Goal: Transaction & Acquisition: Purchase product/service

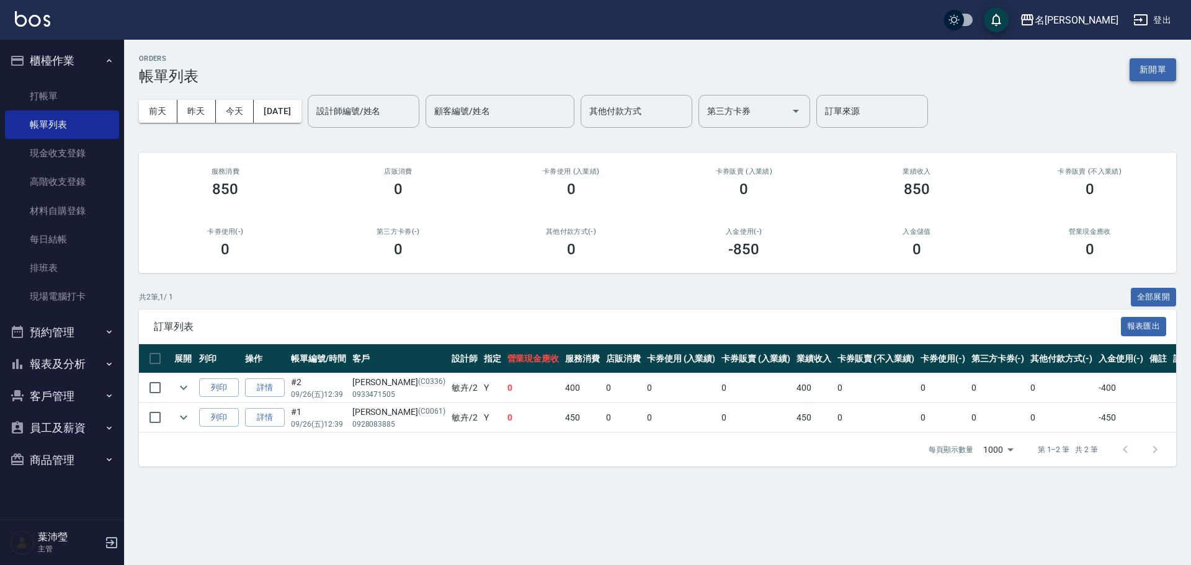
click at [1160, 68] on button "新開單" at bounding box center [1153, 69] width 47 height 23
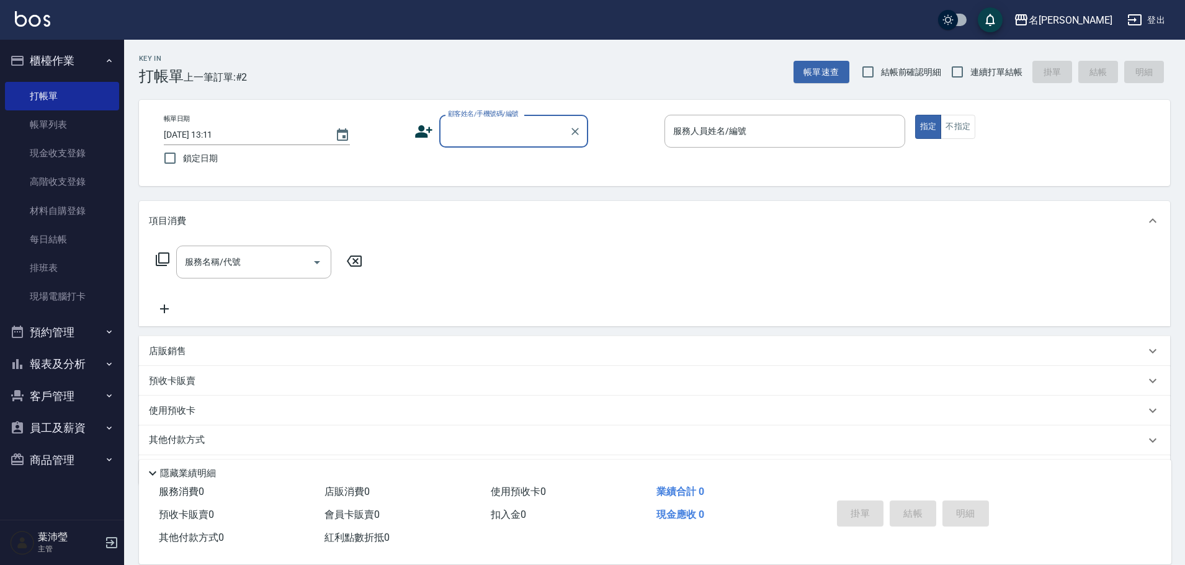
click at [517, 129] on input "顧客姓名/手機號碼/編號" at bounding box center [504, 131] width 119 height 22
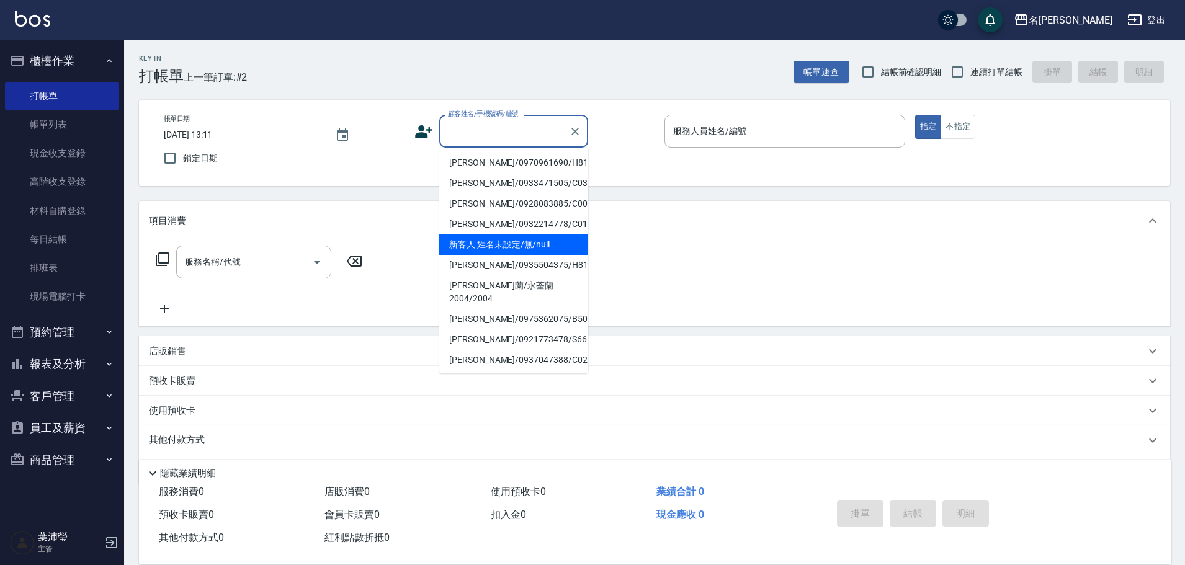
click at [510, 245] on li "新客人 姓名未設定/無/null" at bounding box center [513, 245] width 149 height 20
type input "新客人 姓名未設定/無/null"
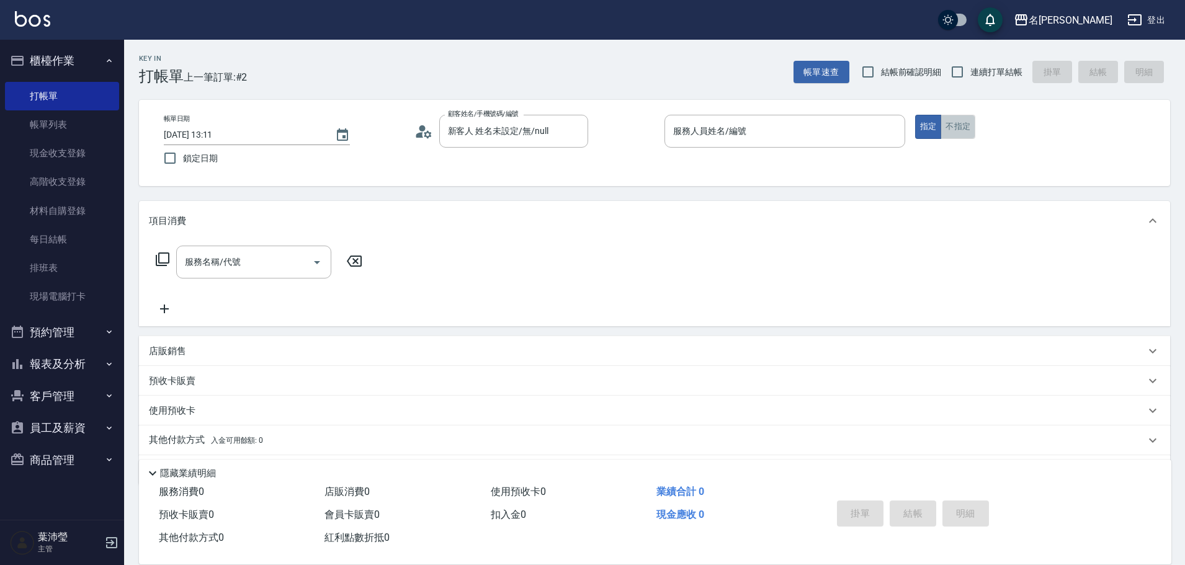
click at [943, 129] on button "不指定" at bounding box center [958, 127] width 35 height 24
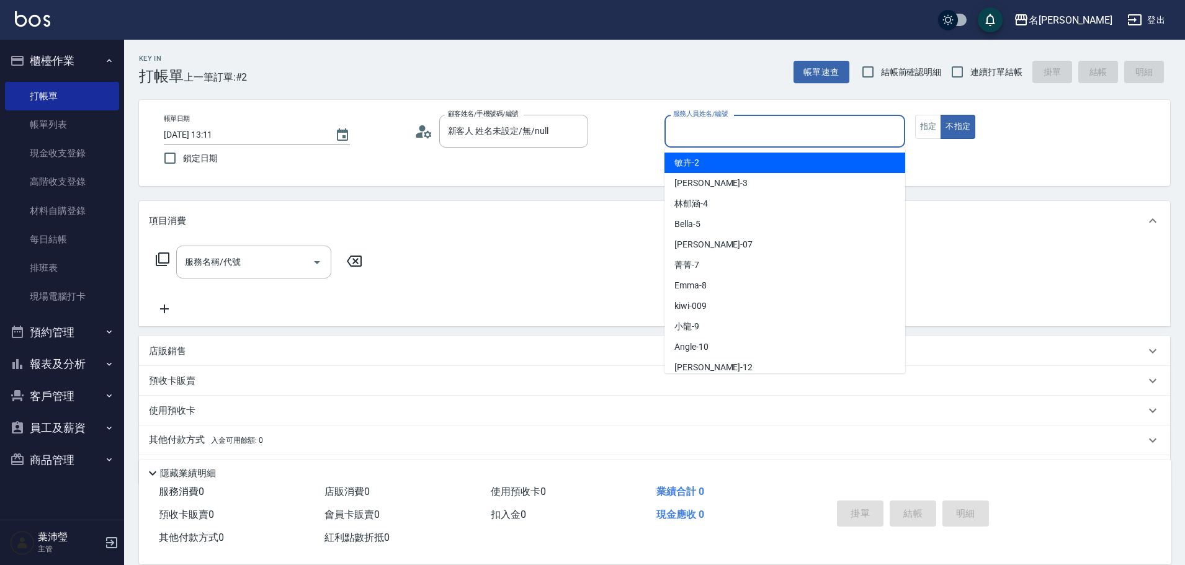
click at [887, 140] on input "服務人員姓名/編號" at bounding box center [785, 131] width 230 height 22
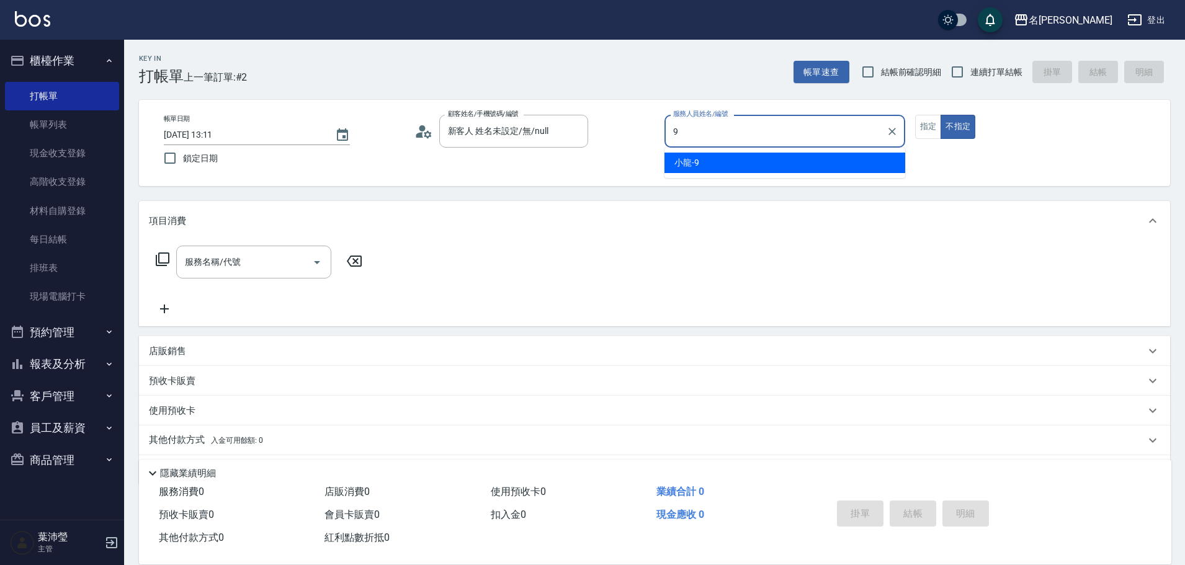
type input "小龍-9"
type button "false"
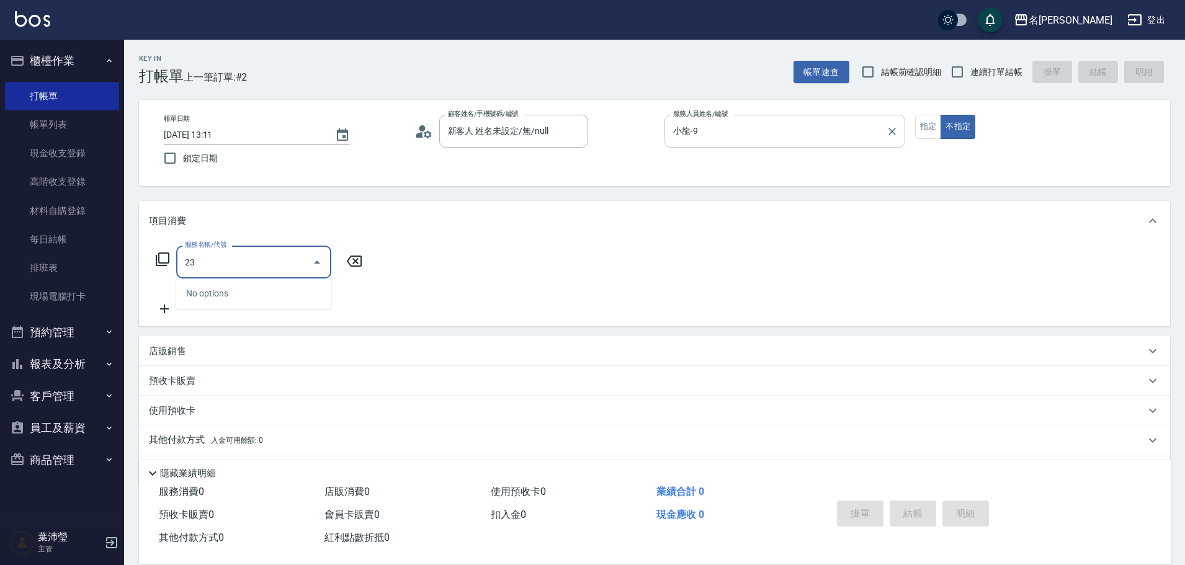
type input "2"
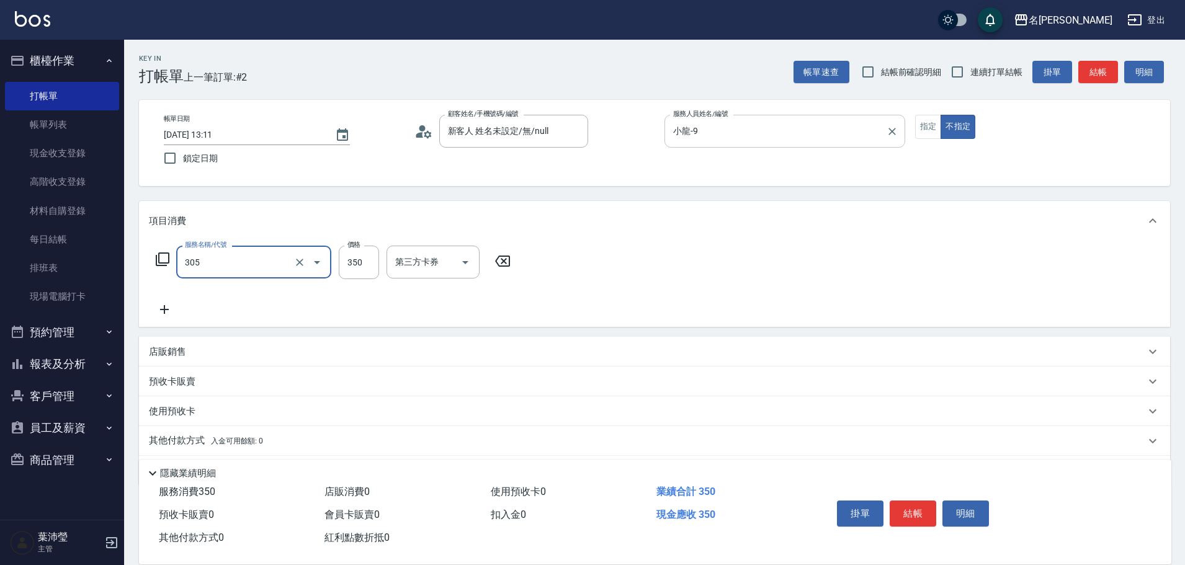
type input "不指定剪髮(305)"
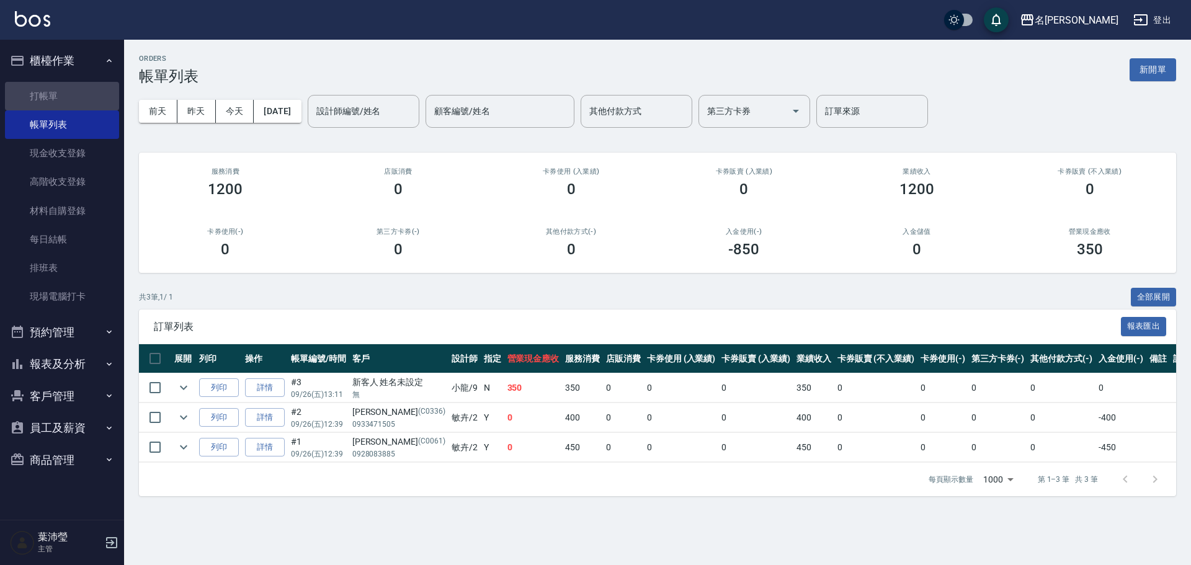
drag, startPoint x: 44, startPoint y: 97, endPoint x: 137, endPoint y: 89, distance: 92.8
click at [44, 97] on link "打帳單" at bounding box center [62, 96] width 114 height 29
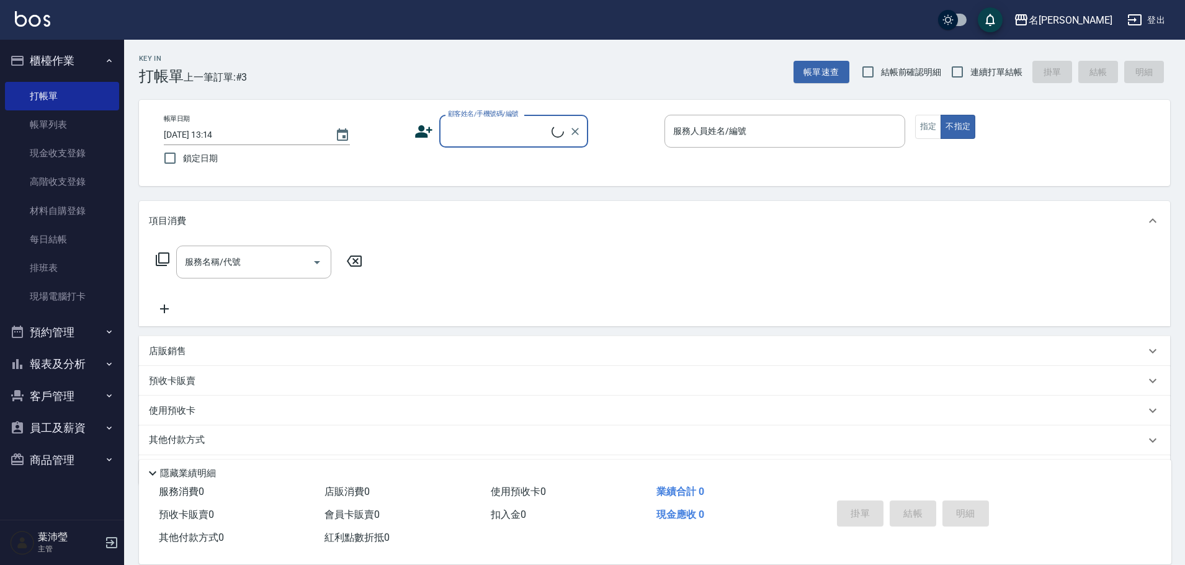
click at [459, 134] on input "顧客姓名/手機號碼/編號" at bounding box center [498, 131] width 107 height 22
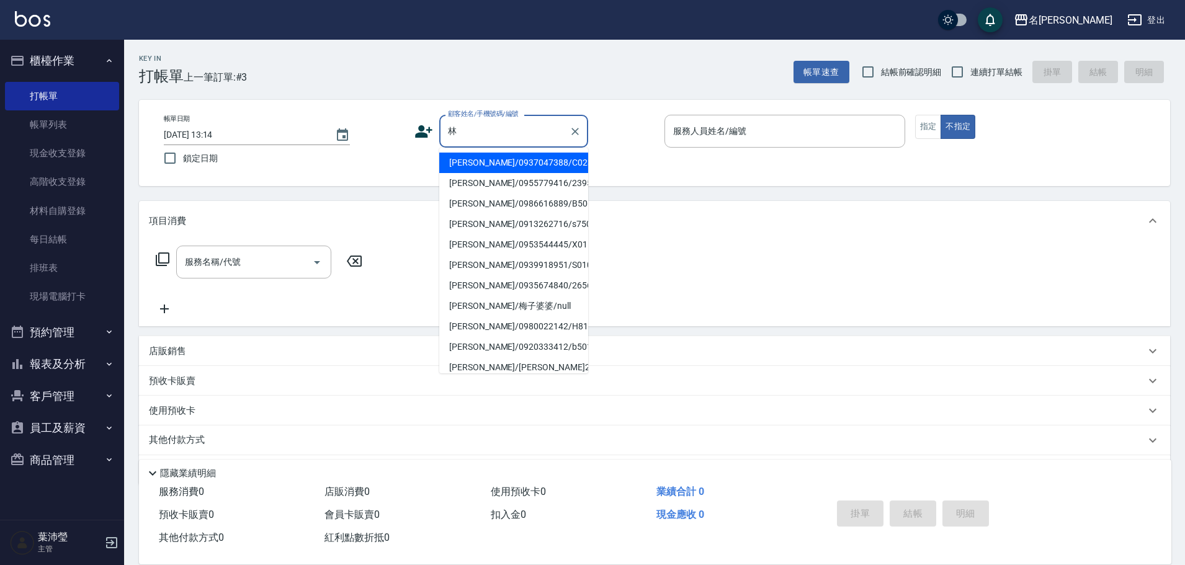
click at [472, 141] on input "林" at bounding box center [504, 131] width 119 height 22
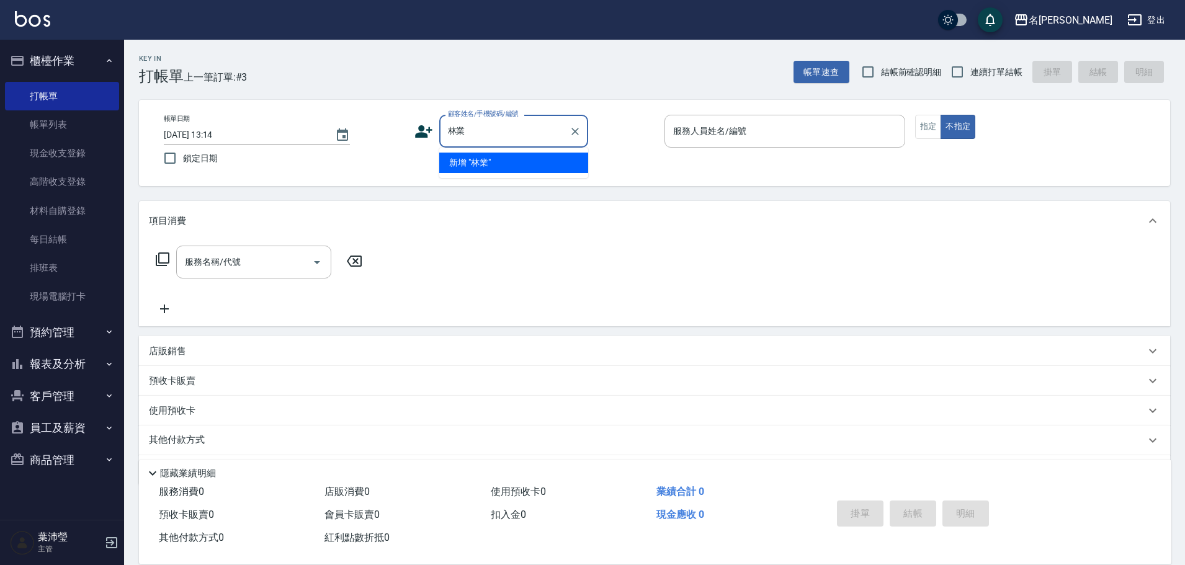
click at [460, 132] on input "林業" at bounding box center [504, 131] width 119 height 22
click at [474, 137] on input "[PERSON_NAME]" at bounding box center [504, 131] width 119 height 22
drag, startPoint x: 470, startPoint y: 132, endPoint x: 460, endPoint y: 138, distance: 12.0
click at [460, 138] on input "[PERSON_NAME]" at bounding box center [504, 131] width 119 height 22
click at [485, 161] on li "[PERSON_NAME]/0919938008/s0062" at bounding box center [513, 163] width 149 height 20
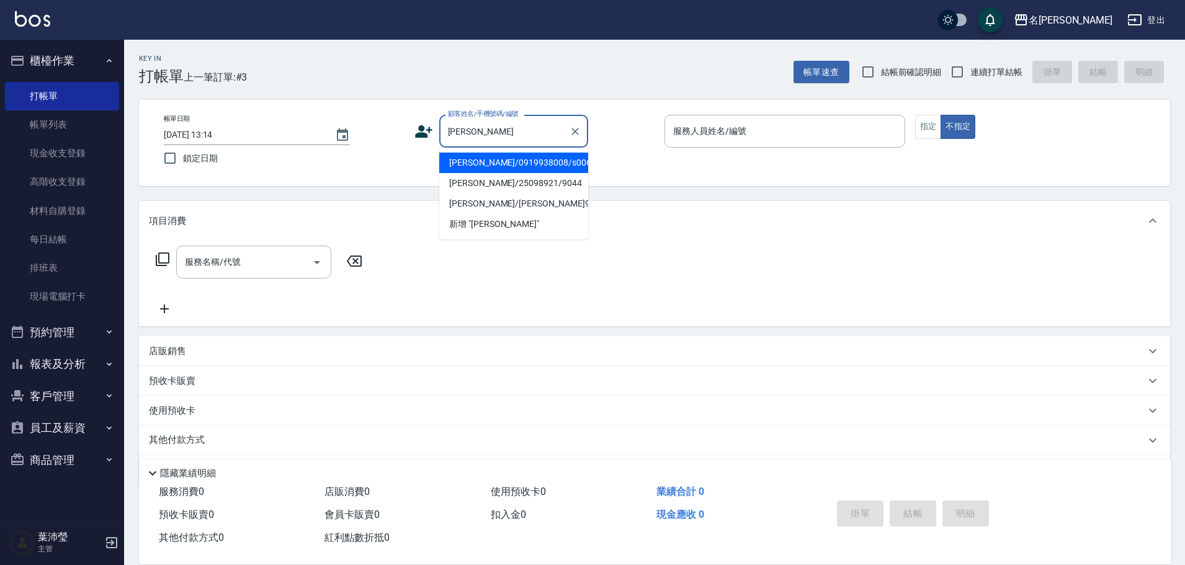
type input "[PERSON_NAME]/0919938008/s0062"
type input "Angle-10"
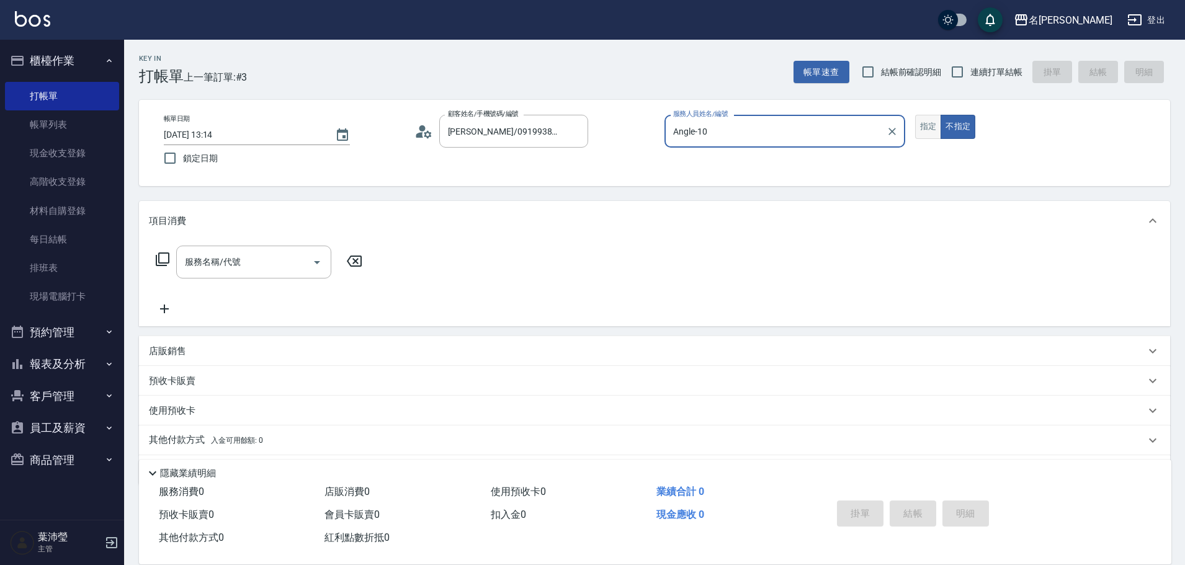
click at [918, 133] on button "指定" at bounding box center [928, 127] width 27 height 24
click at [156, 253] on icon at bounding box center [162, 259] width 15 height 15
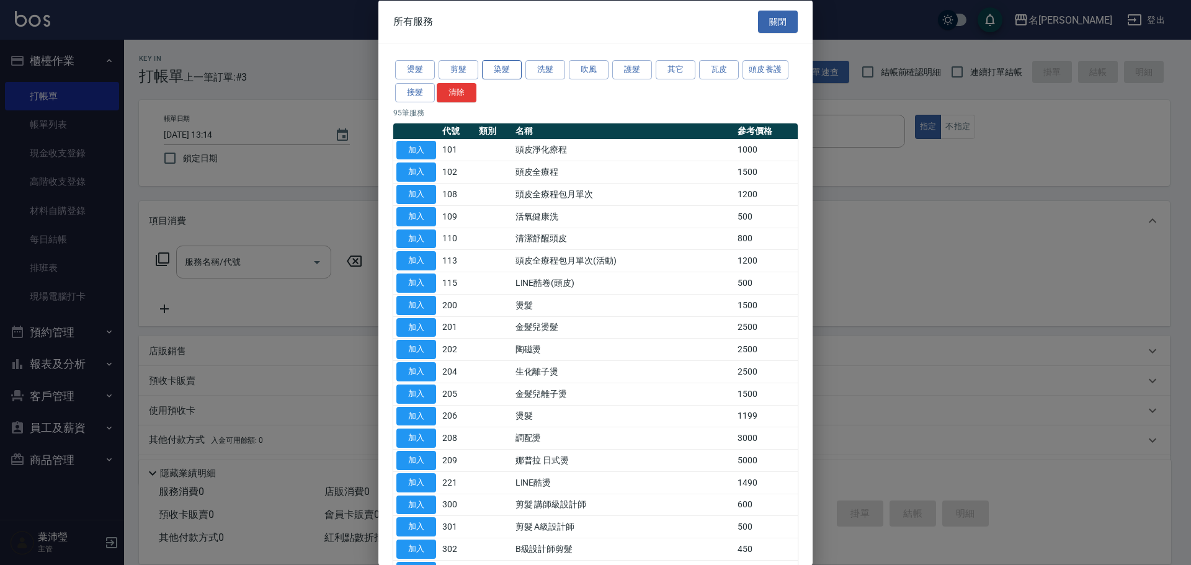
click at [508, 66] on button "染髮" at bounding box center [502, 69] width 40 height 19
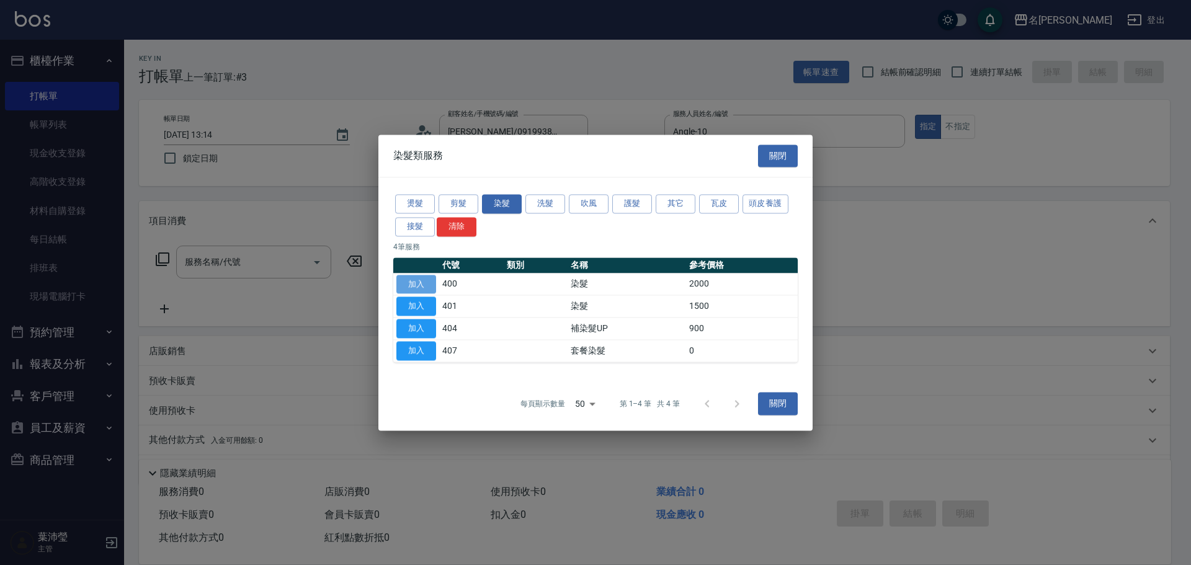
click at [419, 278] on button "加入" at bounding box center [417, 284] width 40 height 19
type input "染髮(400)"
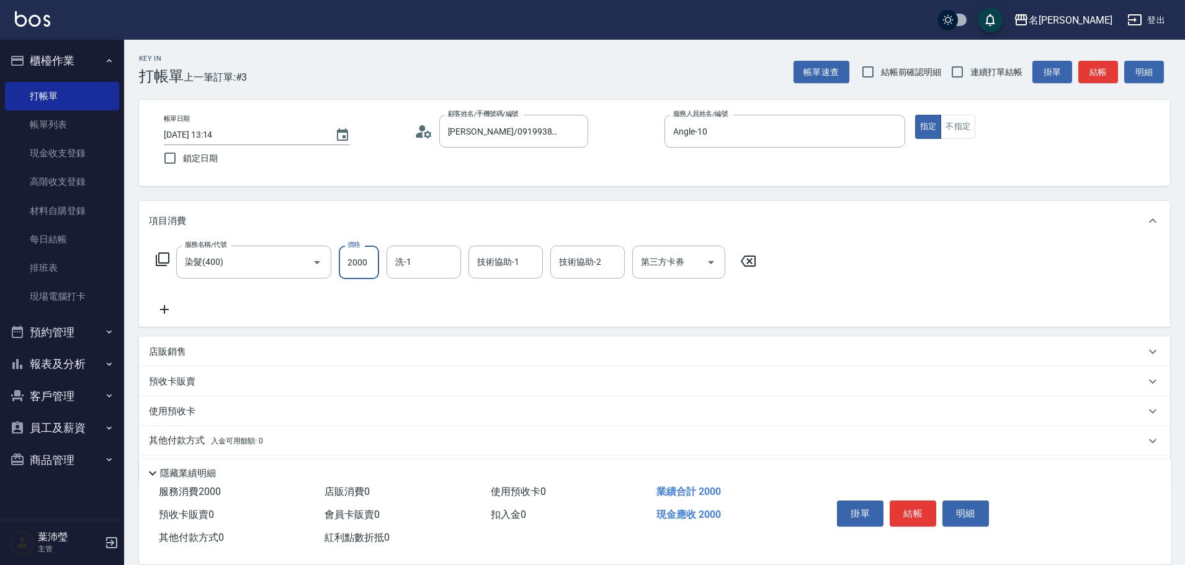
click at [373, 260] on input "2000" at bounding box center [359, 263] width 40 height 34
type input "1500"
click at [905, 508] on button "結帳" at bounding box center [913, 514] width 47 height 26
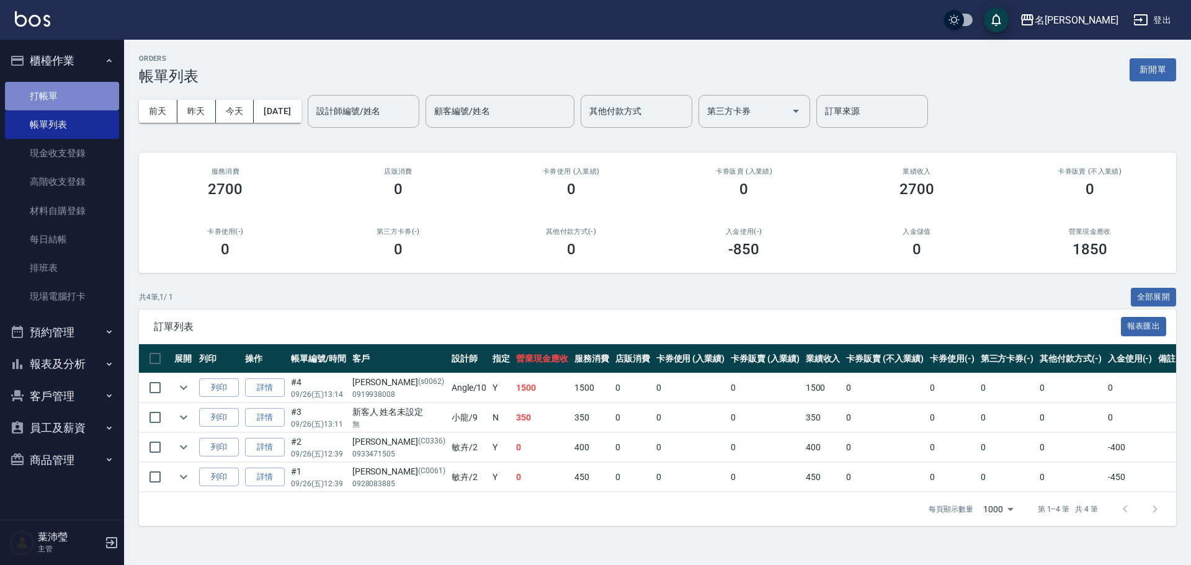
click at [48, 92] on link "打帳單" at bounding box center [62, 96] width 114 height 29
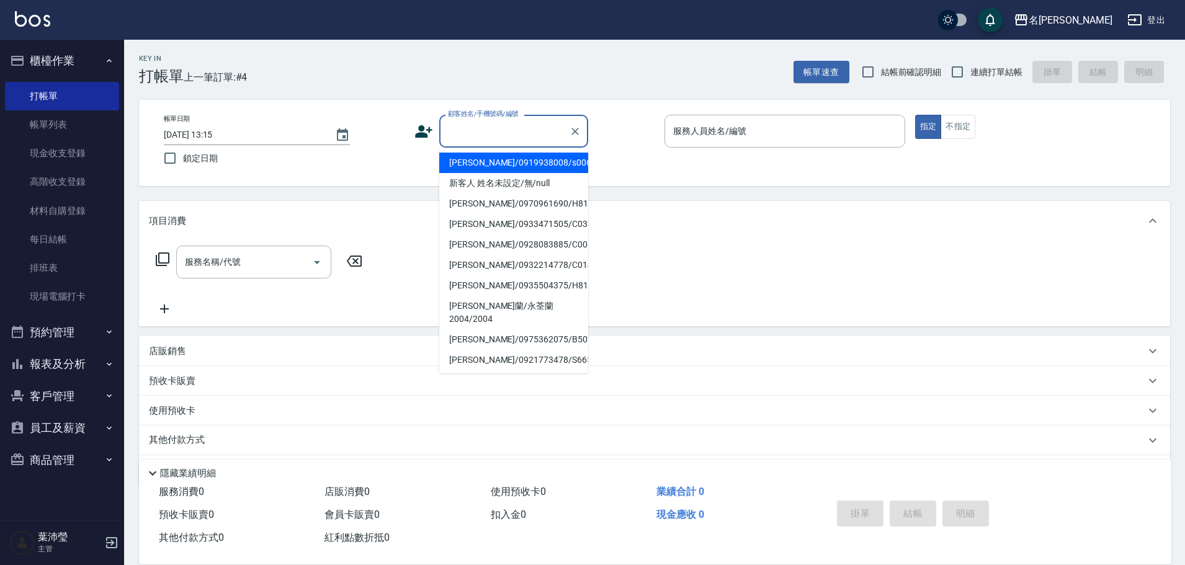
click at [483, 125] on input "顧客姓名/手機號碼/編號" at bounding box center [504, 131] width 119 height 22
click at [506, 182] on li "新客人 姓名未設定/無/null" at bounding box center [513, 183] width 149 height 20
type input "新客人 姓名未設定/無/null"
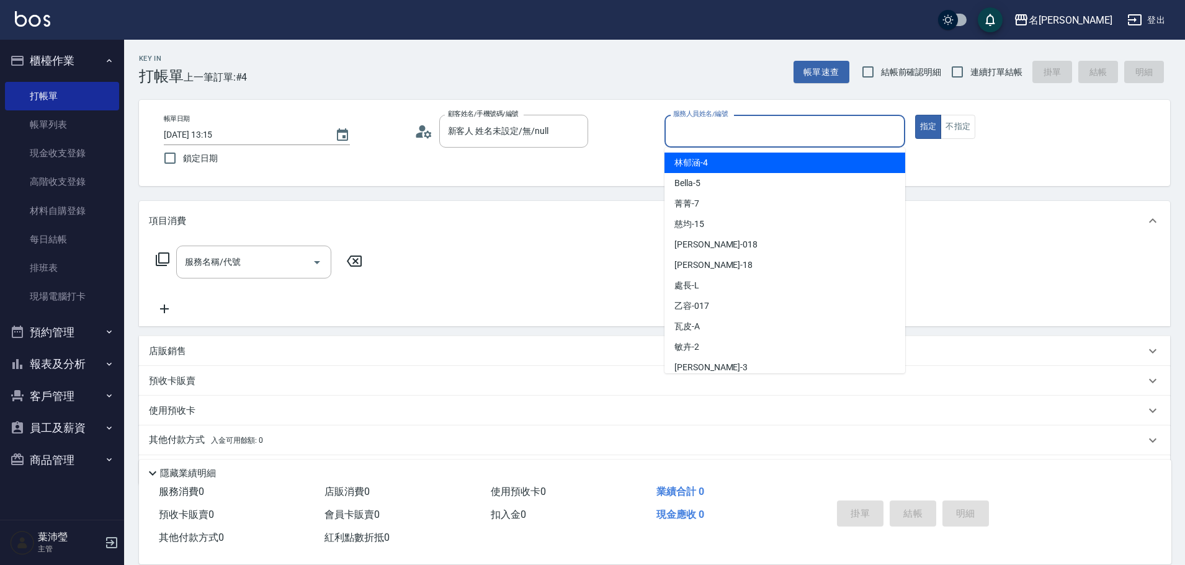
click at [696, 132] on input "服務人員姓名/編號" at bounding box center [785, 131] width 230 height 22
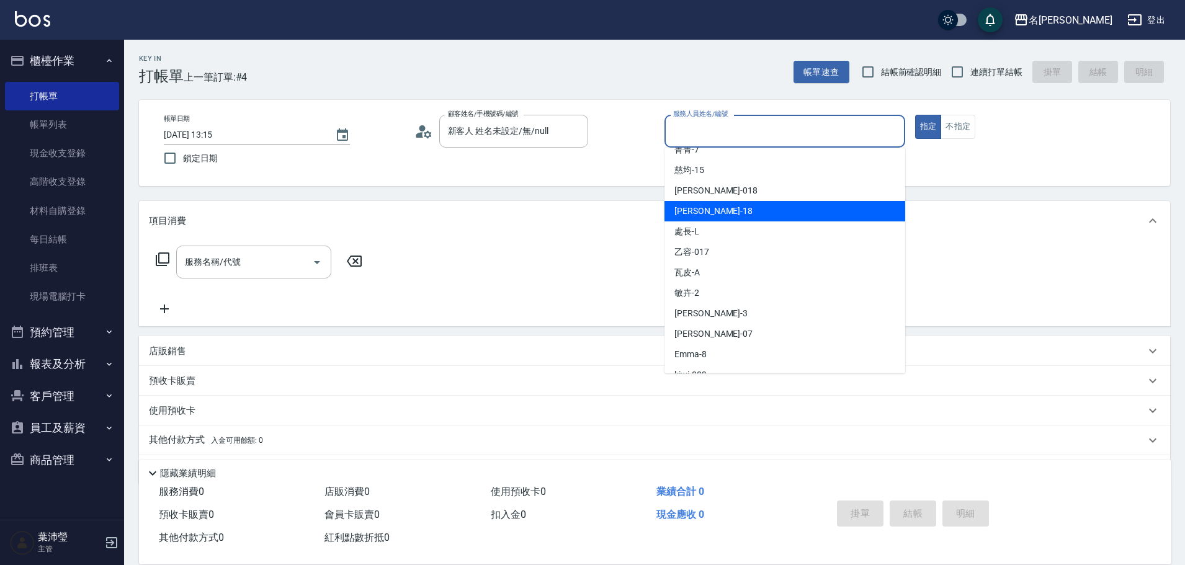
scroll to position [124, 0]
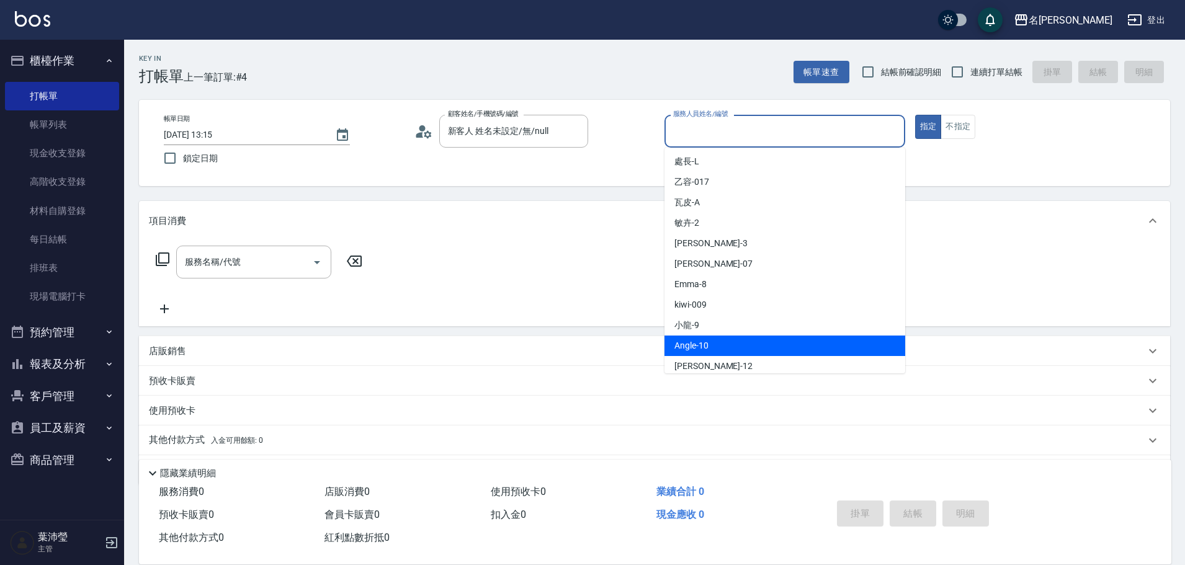
click at [703, 339] on span "Angle -10" at bounding box center [692, 345] width 34 height 13
type input "Angle-10"
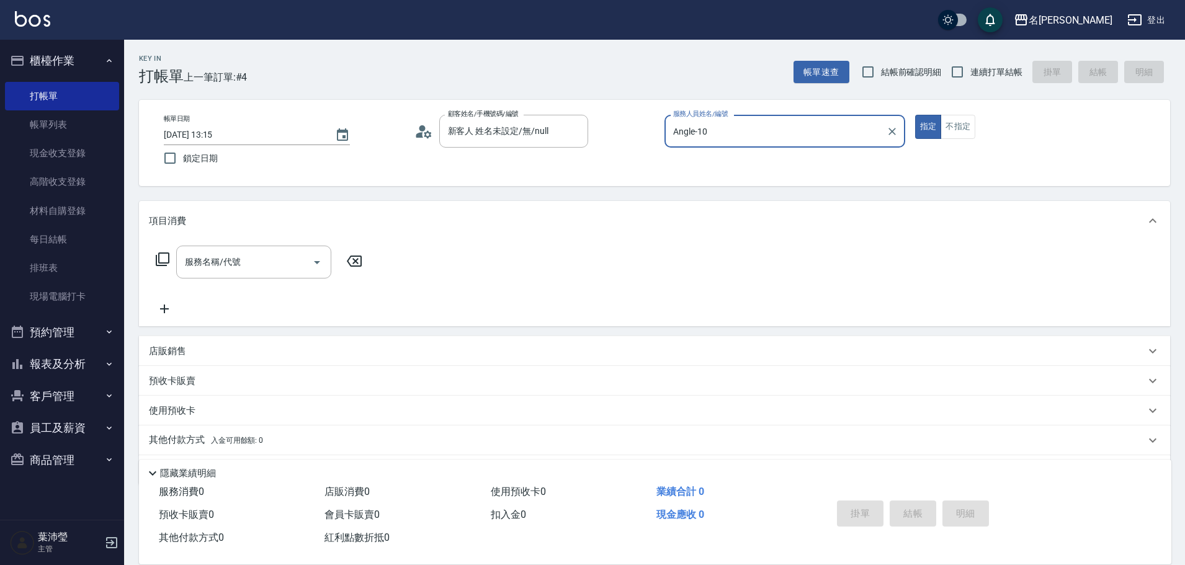
click at [166, 259] on icon at bounding box center [162, 259] width 15 height 15
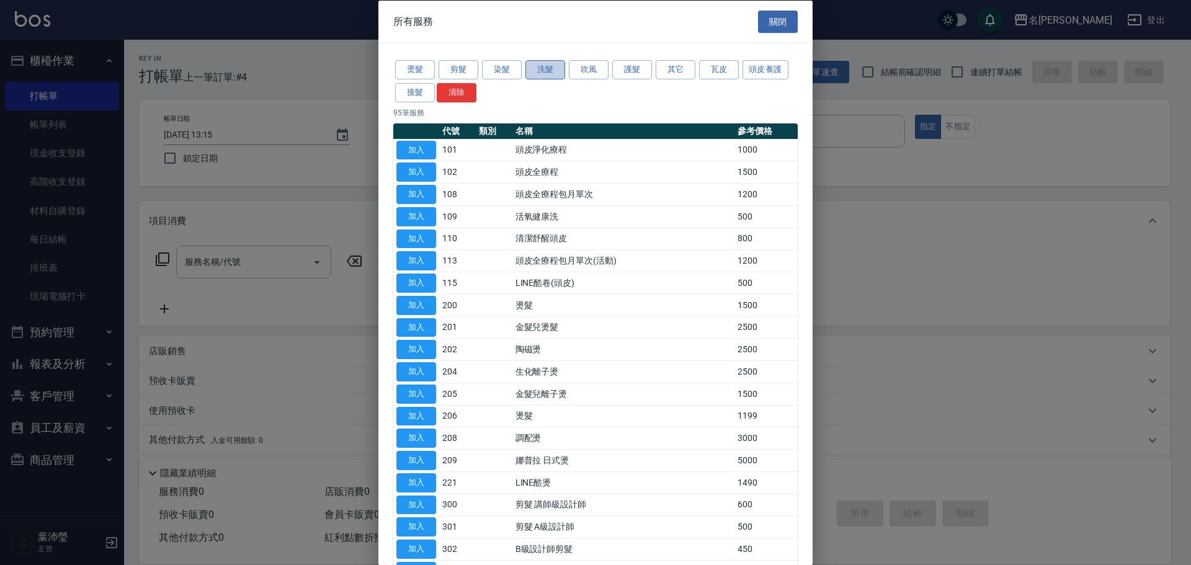
click at [548, 69] on button "洗髮" at bounding box center [546, 69] width 40 height 19
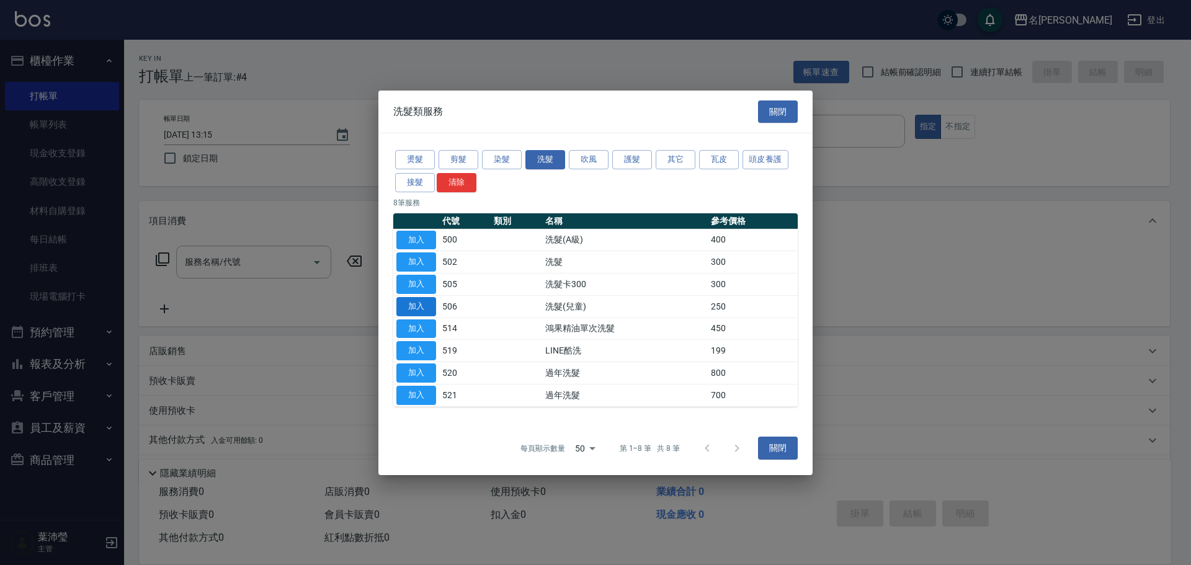
click at [428, 303] on button "加入" at bounding box center [417, 306] width 40 height 19
type input "洗髮(兒童)(506)"
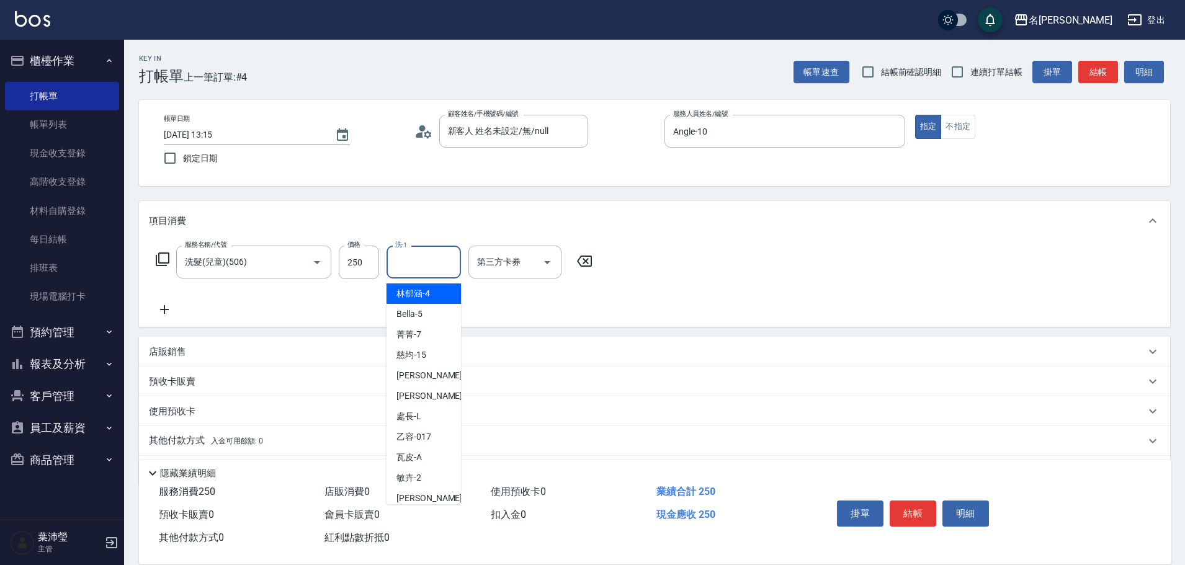
click at [405, 264] on input "洗-1" at bounding box center [423, 262] width 63 height 22
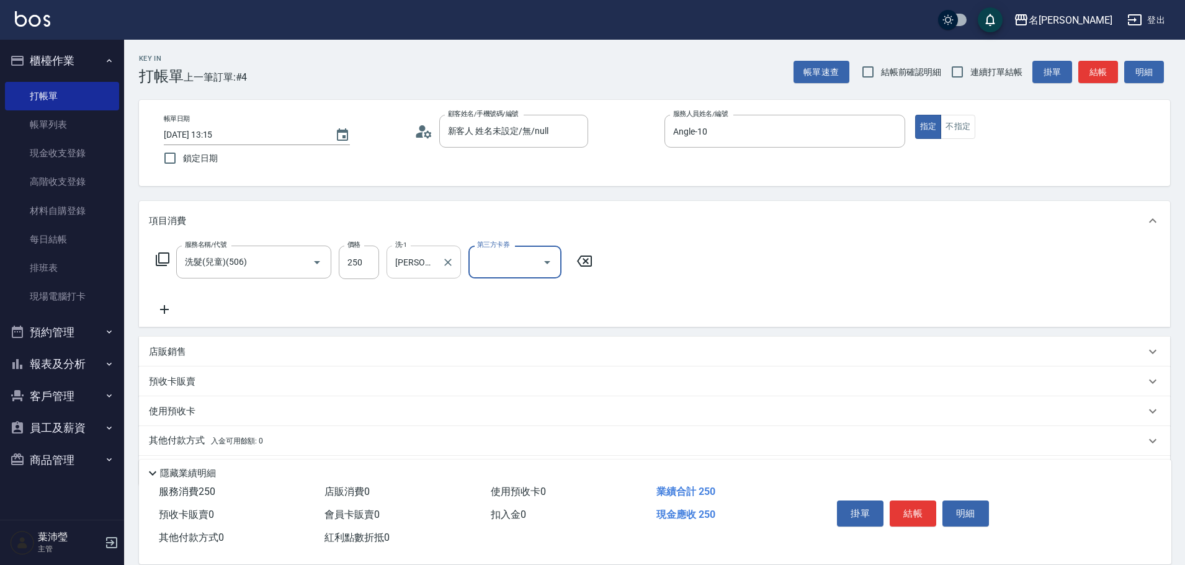
click at [409, 267] on input "[PERSON_NAME]-19" at bounding box center [414, 262] width 45 height 22
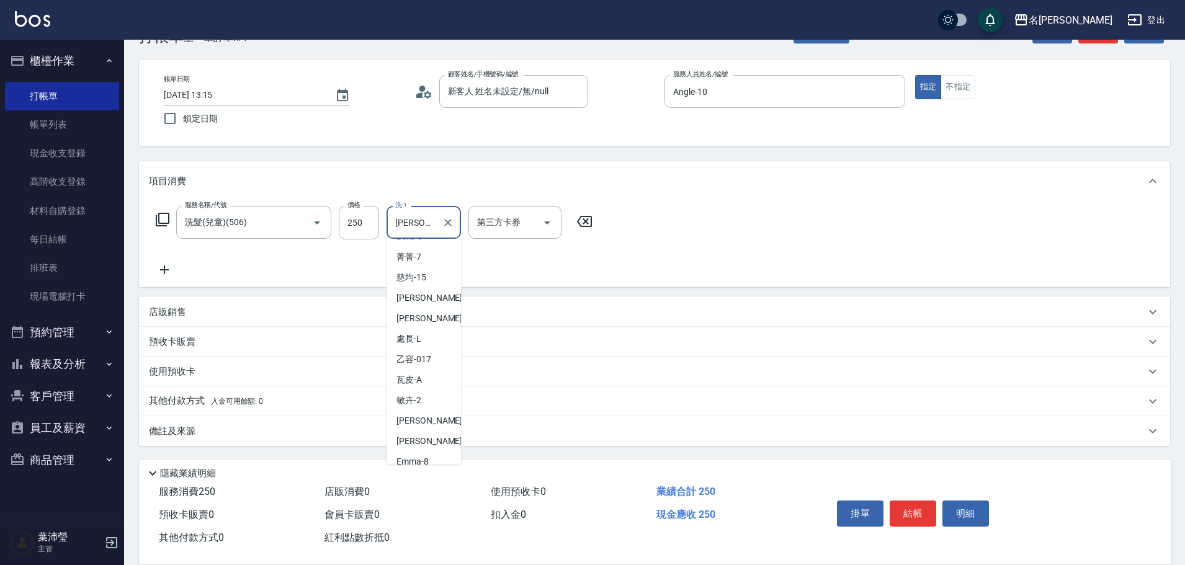
scroll to position [6, 0]
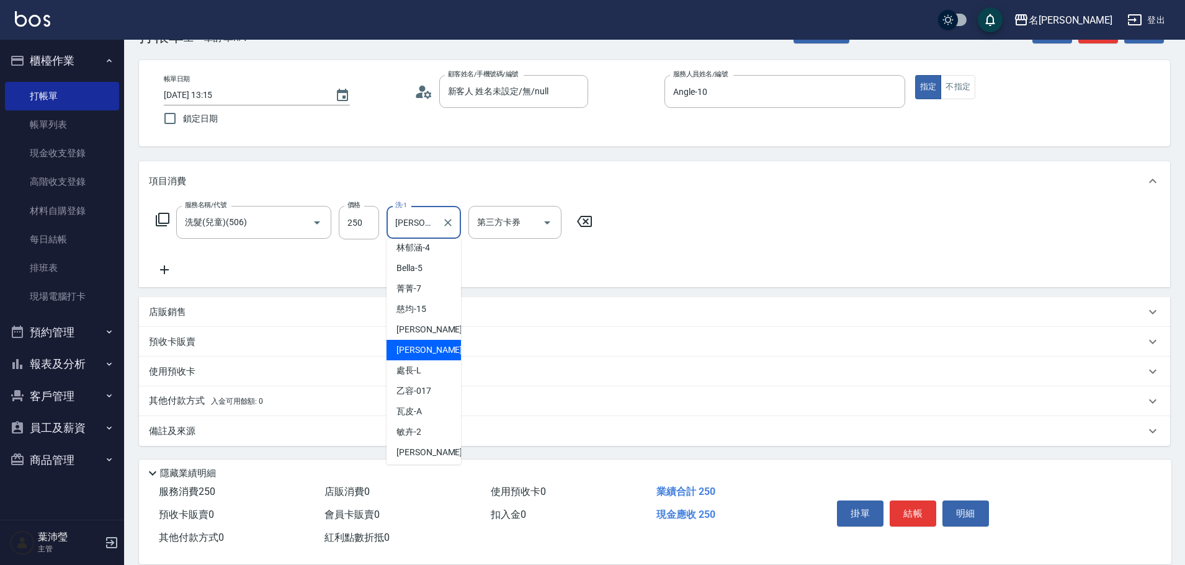
click at [429, 352] on span "[PERSON_NAME] -18" at bounding box center [436, 350] width 78 height 13
type input "[PERSON_NAME]-18"
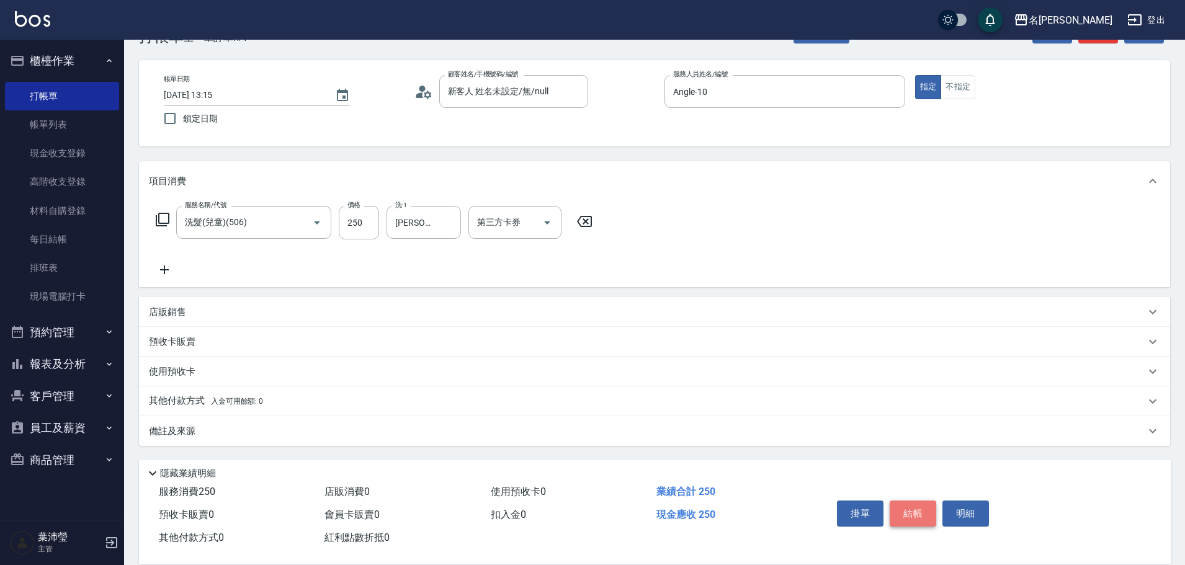
click at [909, 509] on button "結帳" at bounding box center [913, 514] width 47 height 26
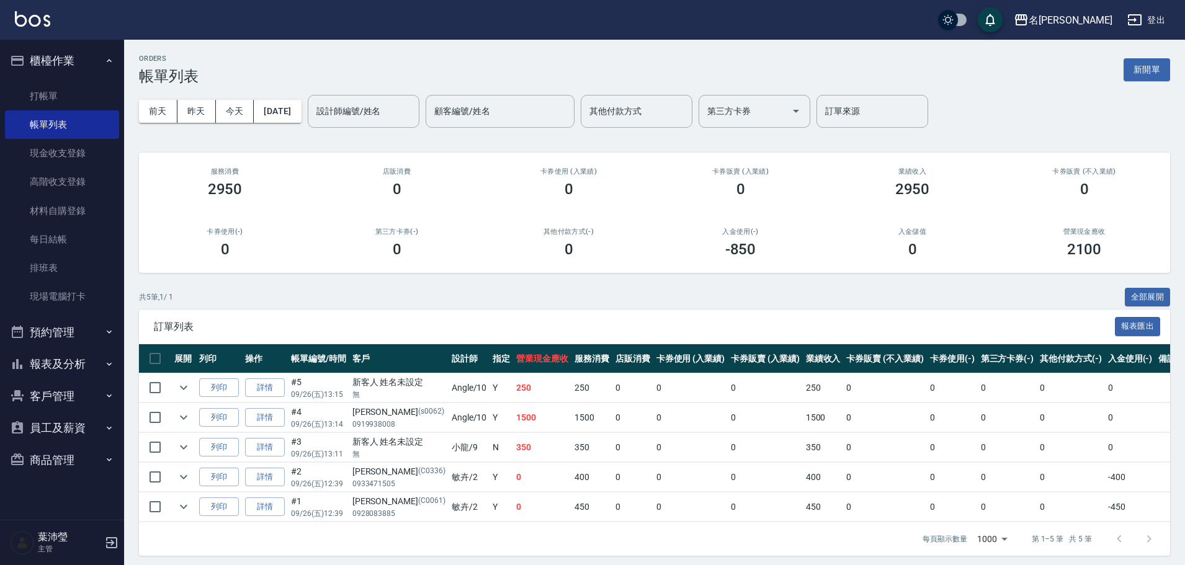
click at [927, 503] on td "0" at bounding box center [952, 507] width 51 height 29
drag, startPoint x: 918, startPoint y: 503, endPoint x: 58, endPoint y: 100, distance: 949.7
click at [58, 100] on link "打帳單" at bounding box center [62, 96] width 114 height 29
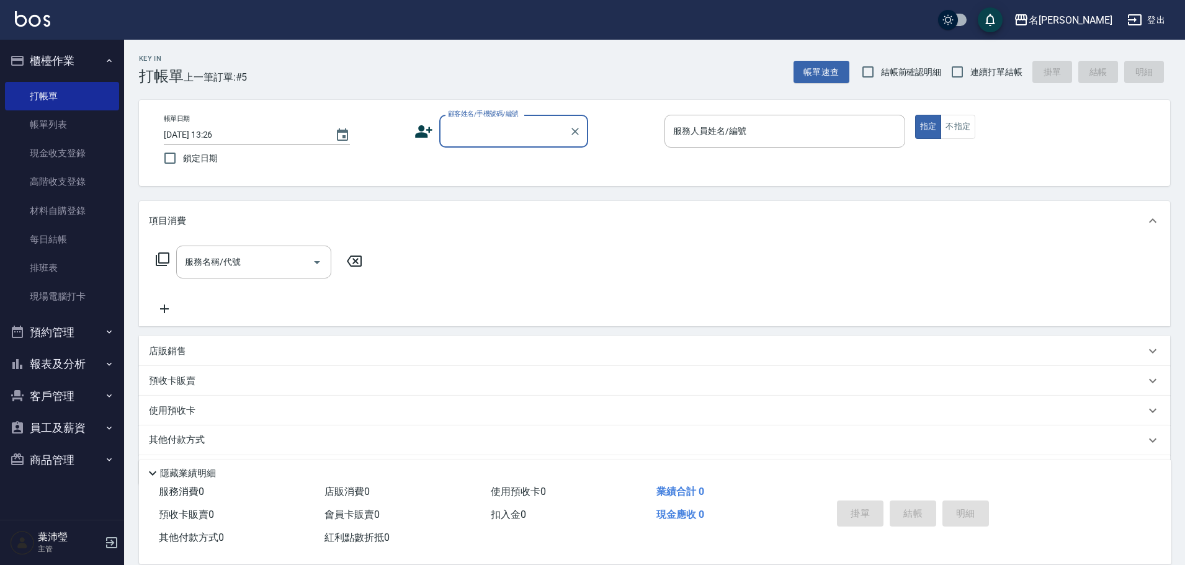
click at [486, 128] on input "顧客姓名/手機號碼/編號" at bounding box center [504, 131] width 119 height 22
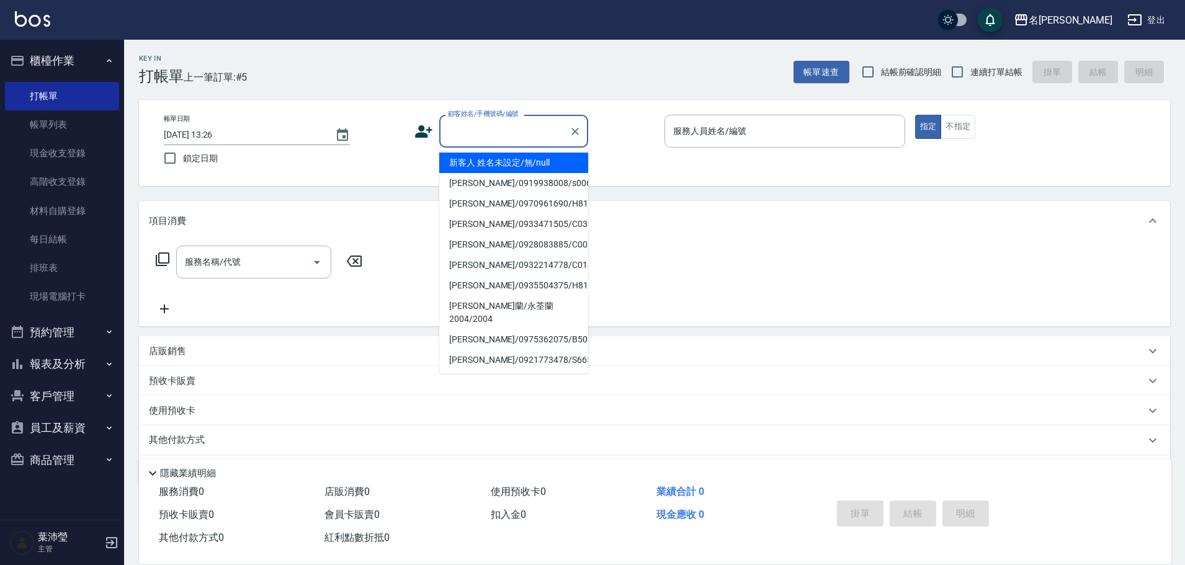
click at [500, 160] on li "新客人 姓名未設定/無/null" at bounding box center [513, 163] width 149 height 20
type input "新客人 姓名未設定/無/null"
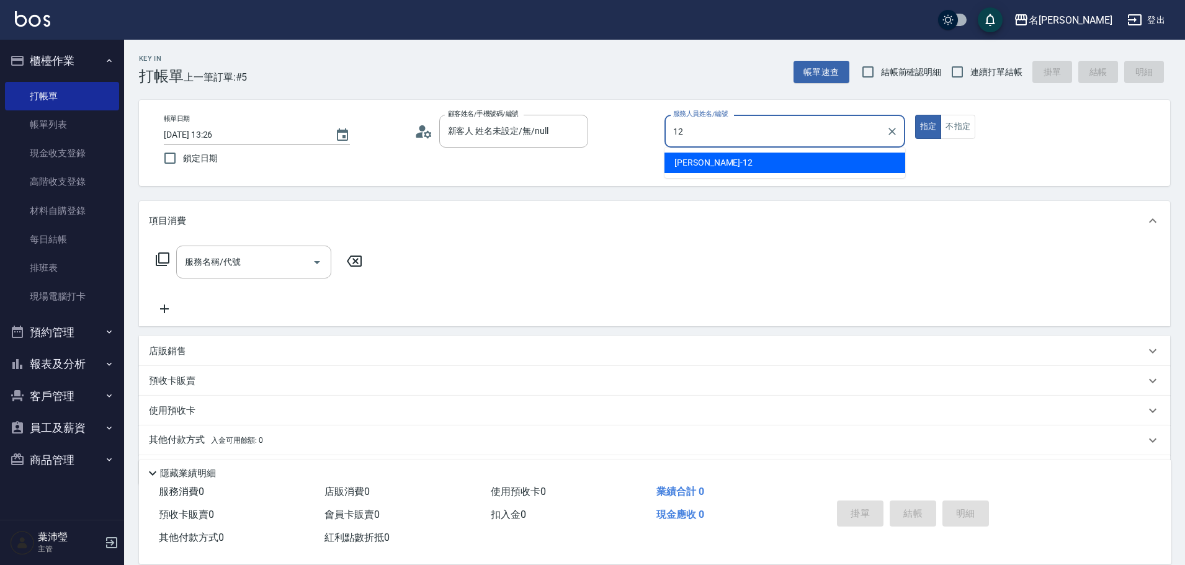
click at [720, 168] on div "[PERSON_NAME] -12" at bounding box center [785, 163] width 241 height 20
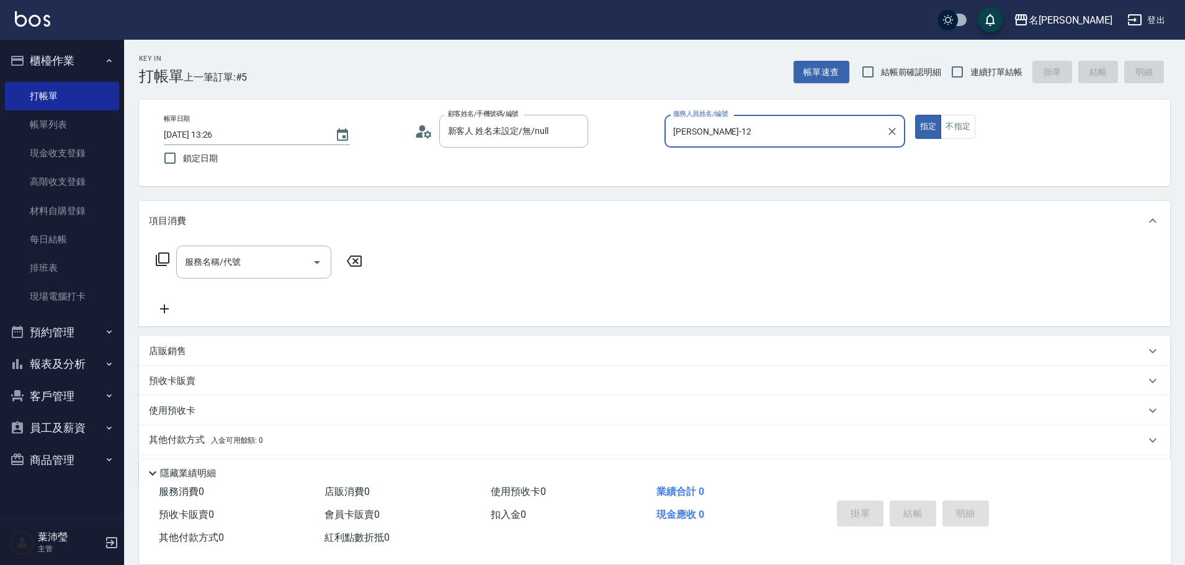
type input "[PERSON_NAME]-12"
click at [167, 265] on icon at bounding box center [162, 259] width 15 height 15
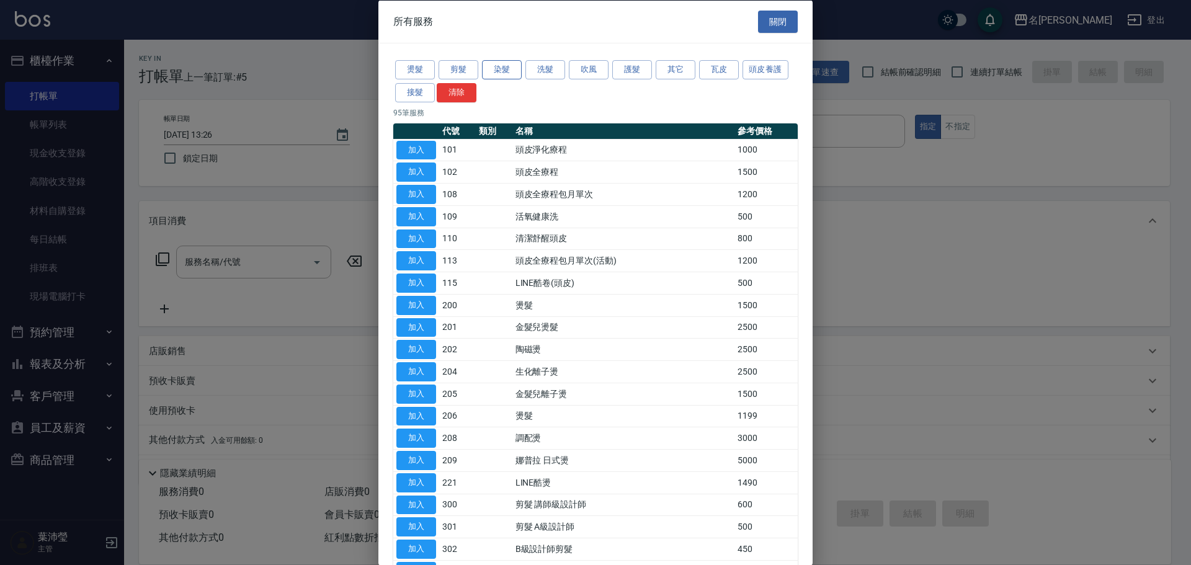
click at [498, 78] on button "染髮" at bounding box center [502, 69] width 40 height 19
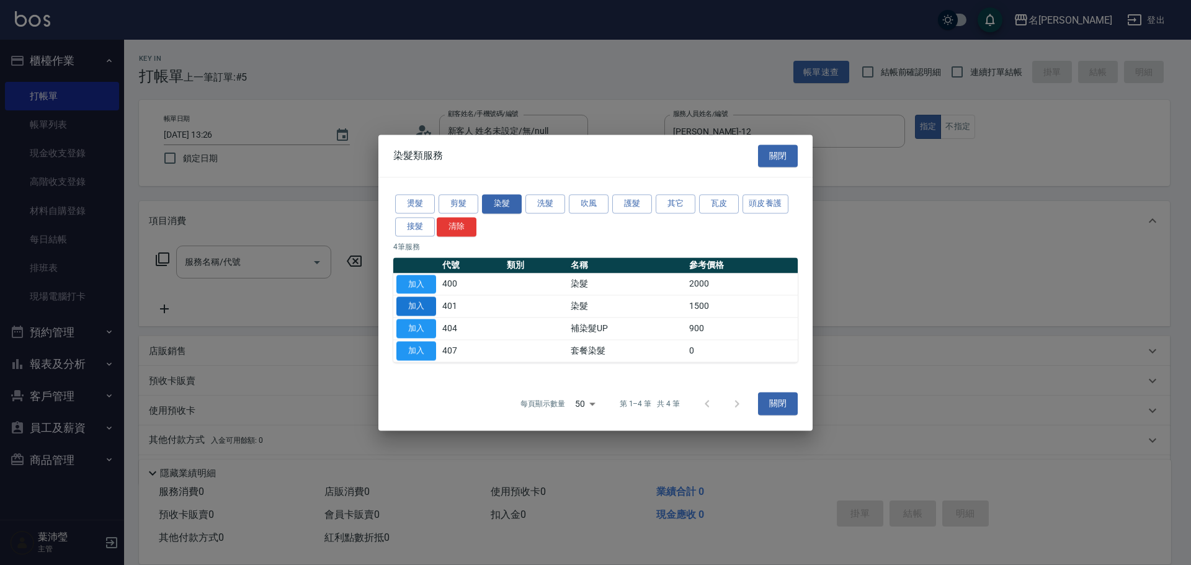
click at [435, 303] on button "加入" at bounding box center [417, 306] width 40 height 19
type input "染髮(401)"
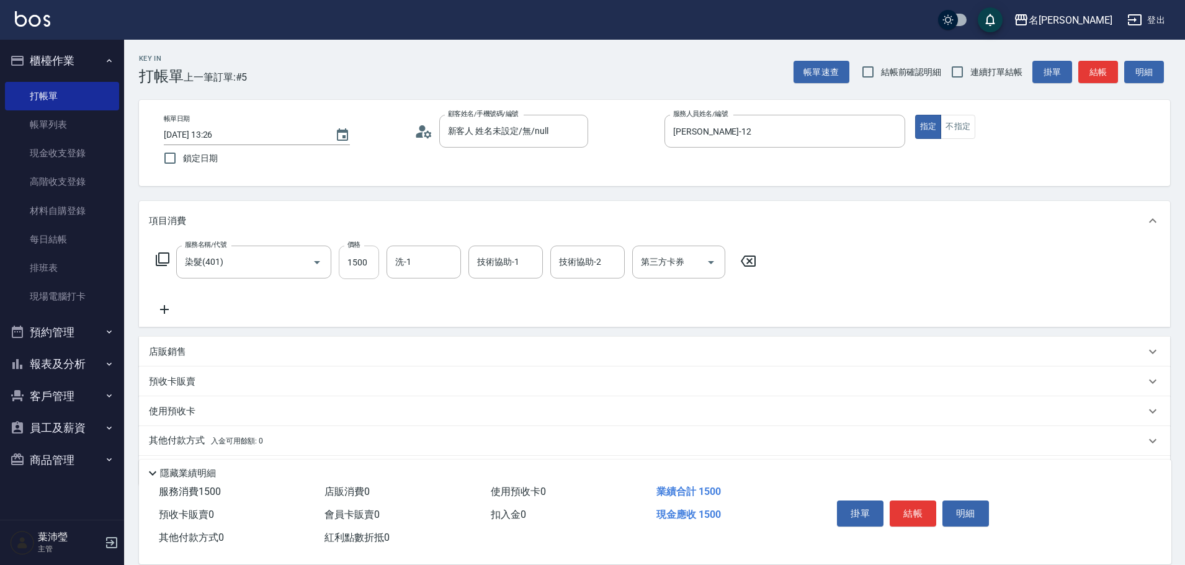
click at [371, 270] on input "1500" at bounding box center [359, 263] width 40 height 34
type input "1200"
click at [930, 514] on button "結帳" at bounding box center [913, 514] width 47 height 26
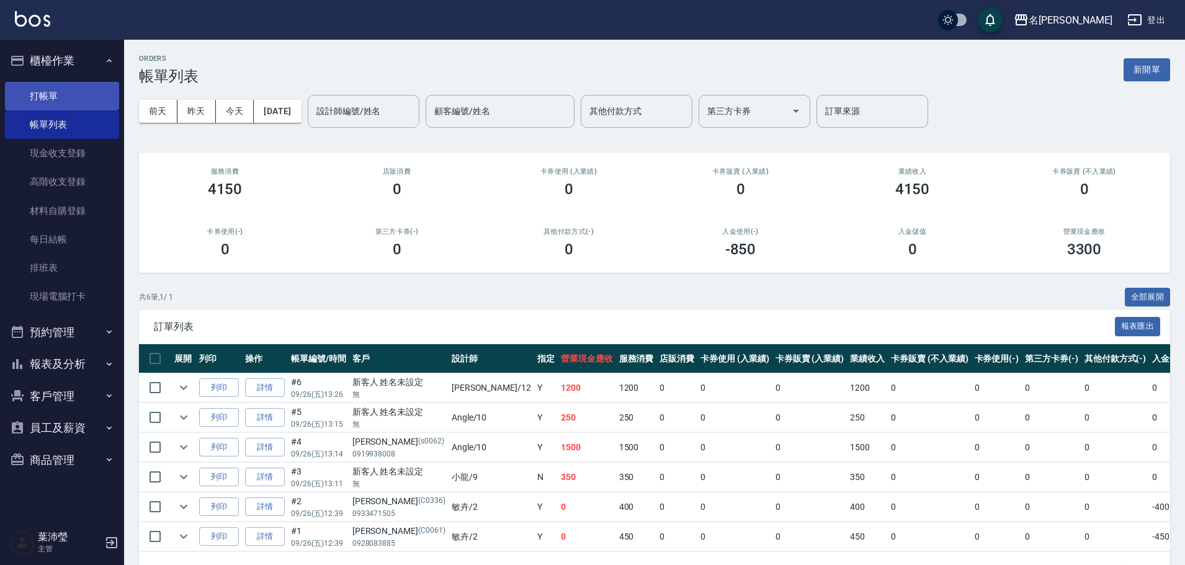
click at [100, 92] on link "打帳單" at bounding box center [62, 96] width 114 height 29
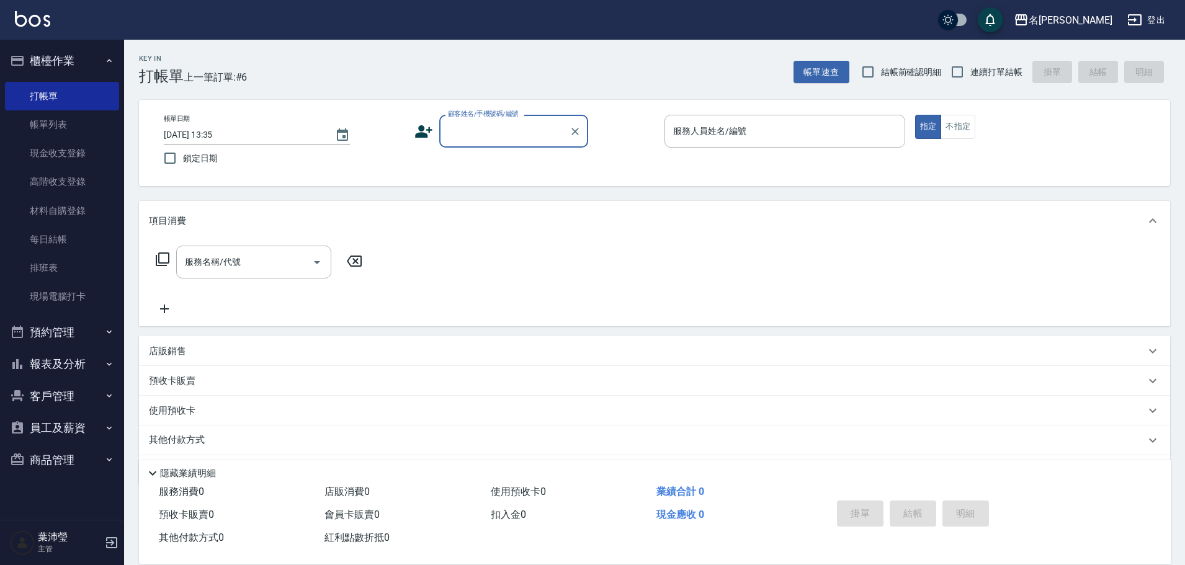
click at [498, 138] on input "顧客姓名/手機號碼/編號" at bounding box center [504, 131] width 119 height 22
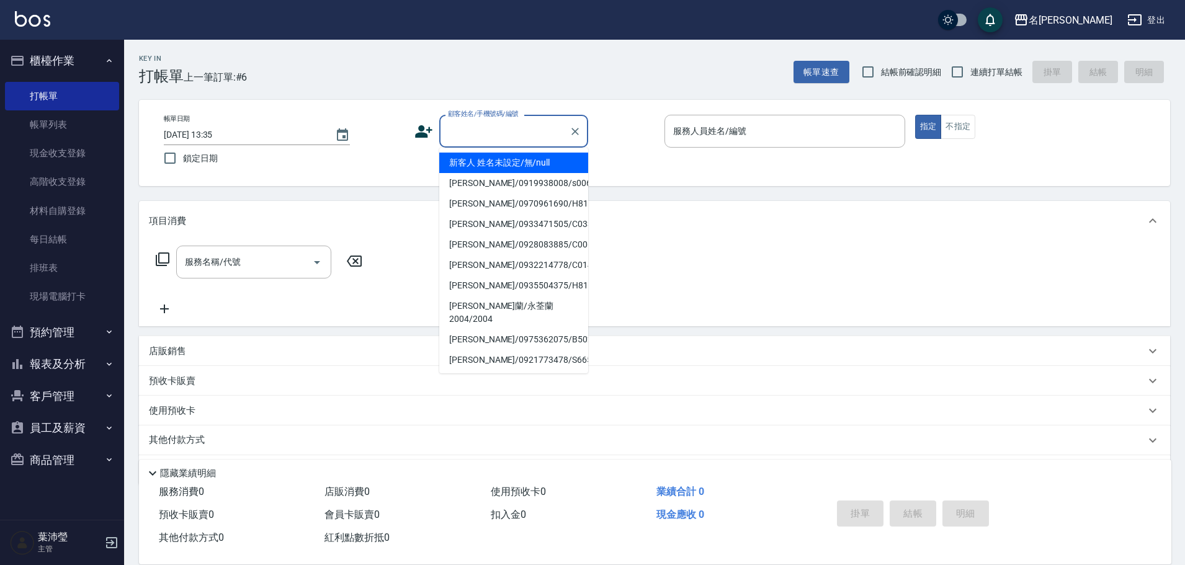
drag, startPoint x: 509, startPoint y: 157, endPoint x: 548, endPoint y: 149, distance: 39.9
click at [509, 156] on li "新客人 姓名未設定/無/null" at bounding box center [513, 163] width 149 height 20
type input "新客人 姓名未設定/無/null"
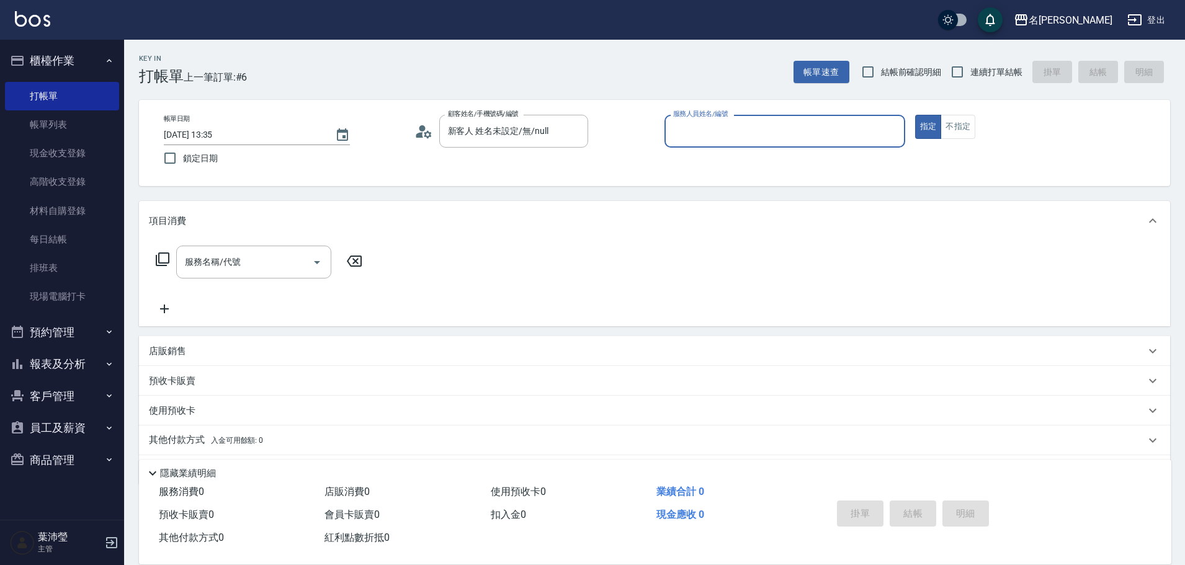
click at [764, 124] on input "服務人員姓名/編號" at bounding box center [785, 131] width 230 height 22
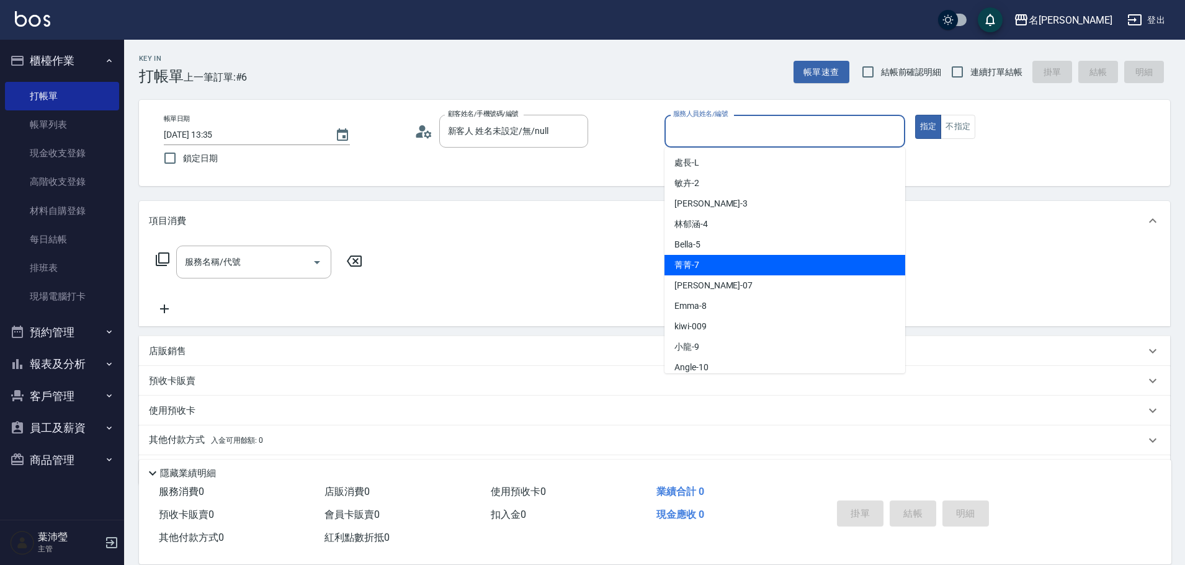
drag, startPoint x: 710, startPoint y: 270, endPoint x: 755, endPoint y: 235, distance: 57.0
click at [710, 271] on div "菁菁 -7" at bounding box center [785, 265] width 241 height 20
type input "菁菁-7"
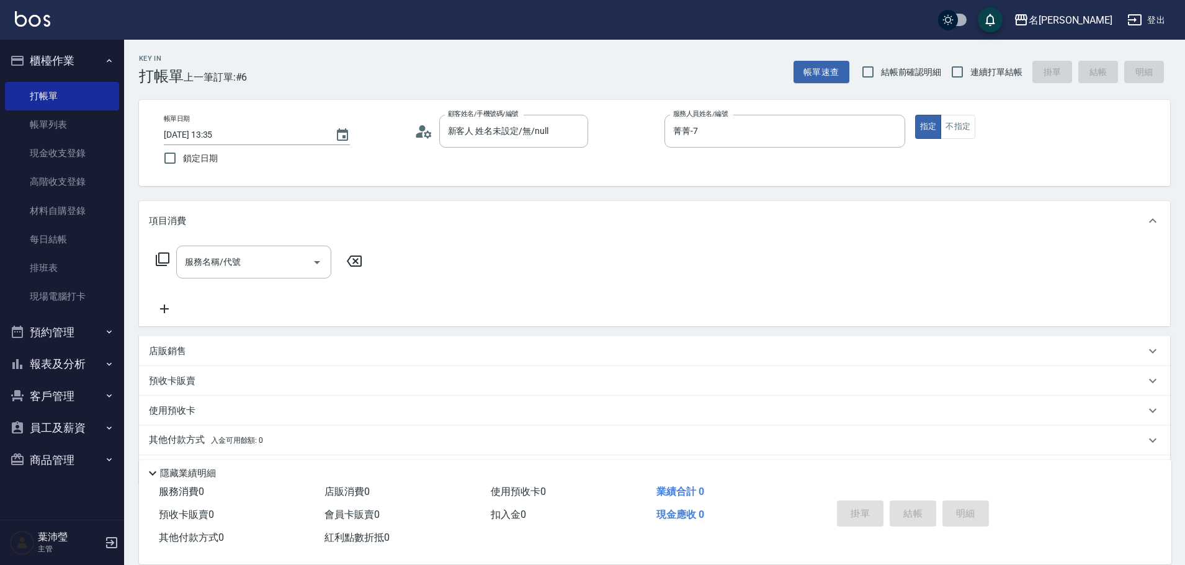
click at [163, 256] on icon at bounding box center [162, 259] width 15 height 15
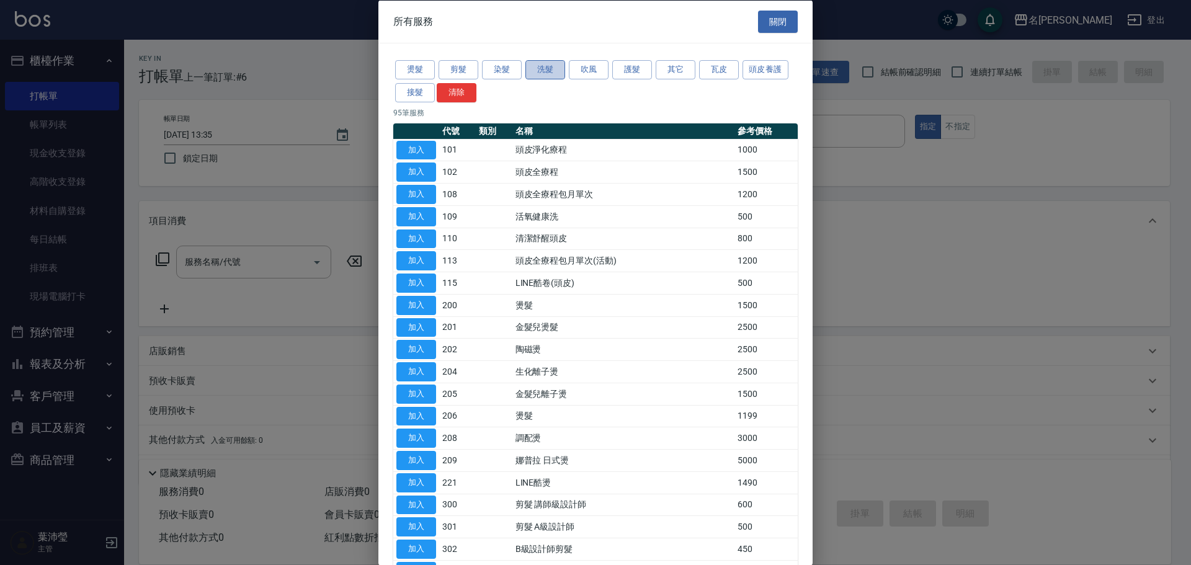
click at [550, 74] on button "洗髮" at bounding box center [546, 69] width 40 height 19
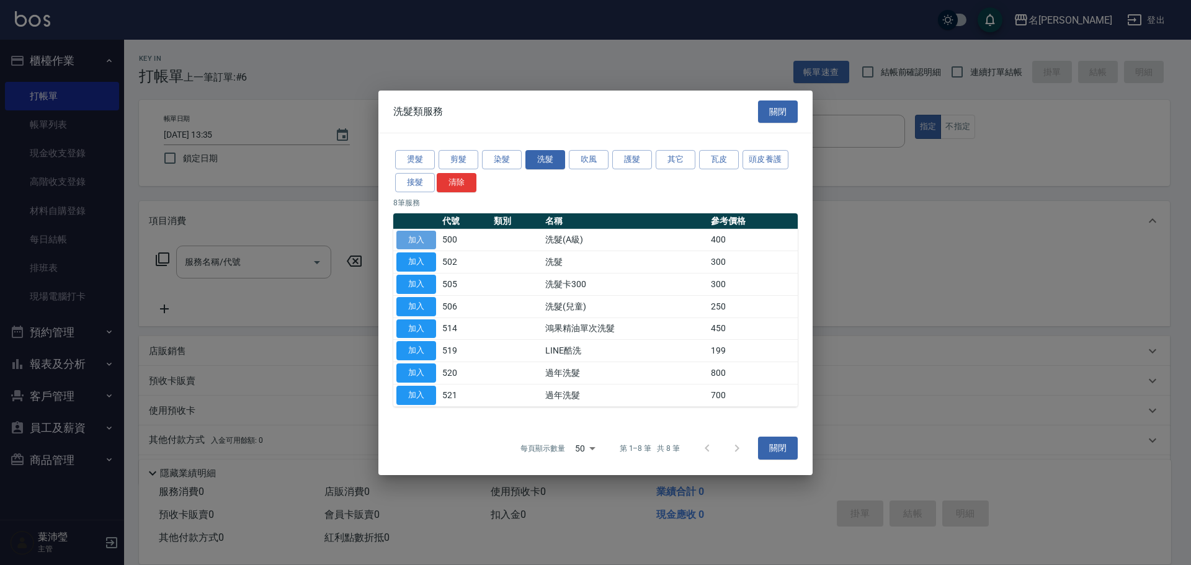
click at [408, 239] on button "加入" at bounding box center [417, 239] width 40 height 19
type input "洗髮(A級)(500)"
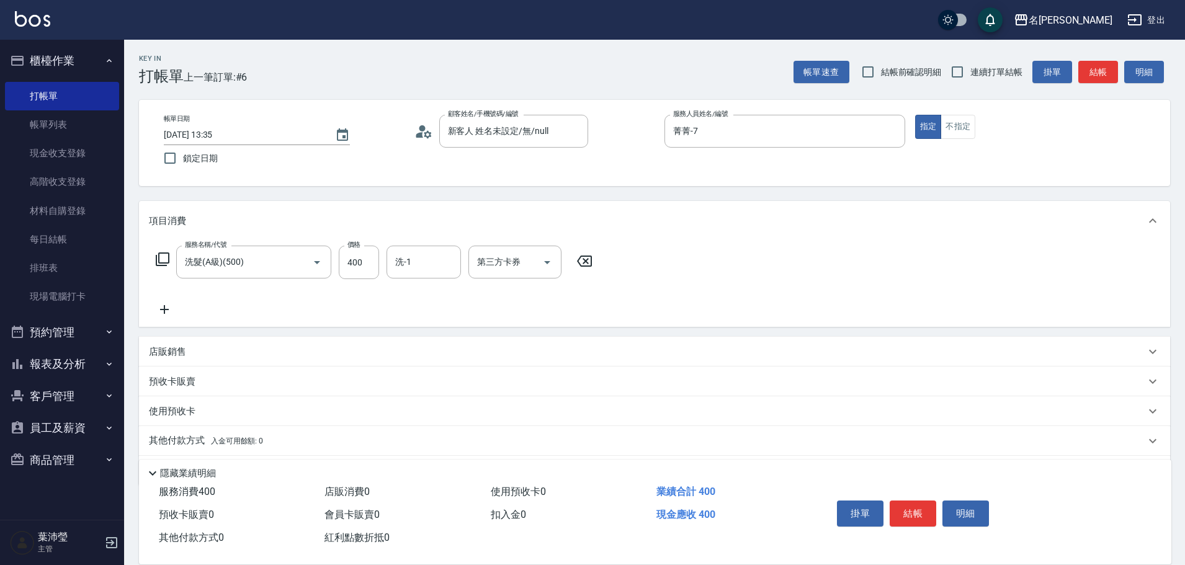
click at [164, 260] on icon at bounding box center [162, 259] width 15 height 15
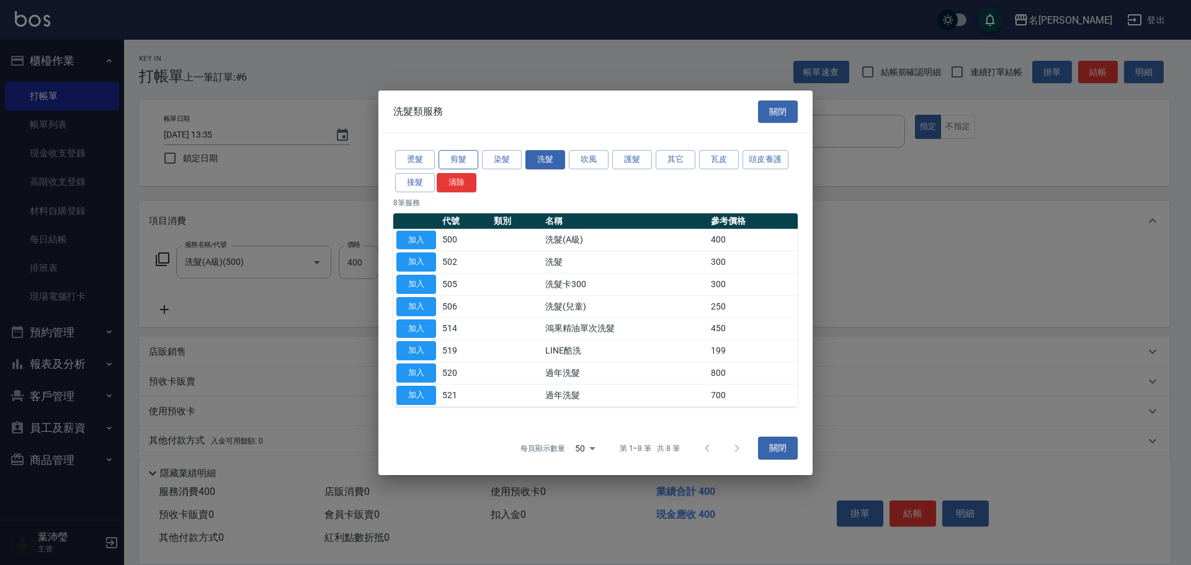
click at [451, 162] on button "剪髮" at bounding box center [459, 159] width 40 height 19
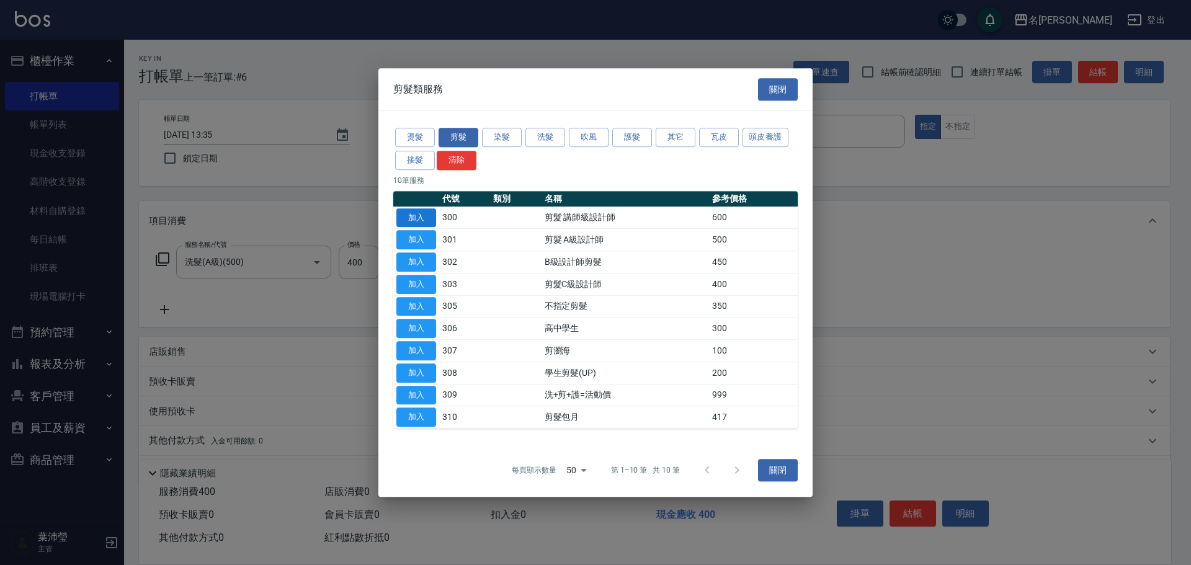
click at [428, 220] on button "加入" at bounding box center [417, 217] width 40 height 19
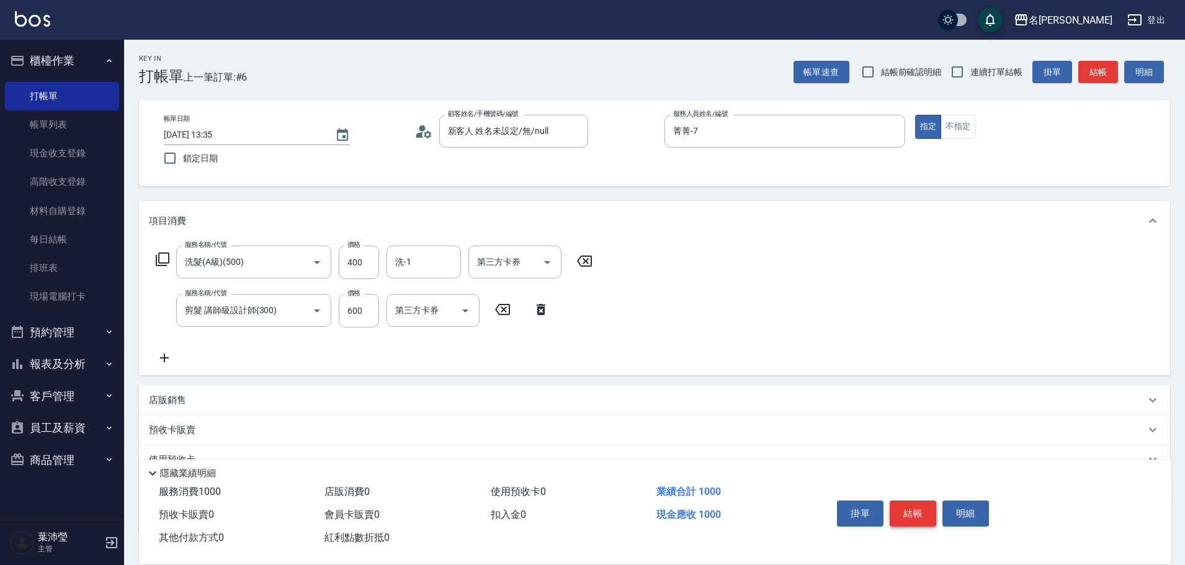
click at [915, 509] on button "結帳" at bounding box center [913, 514] width 47 height 26
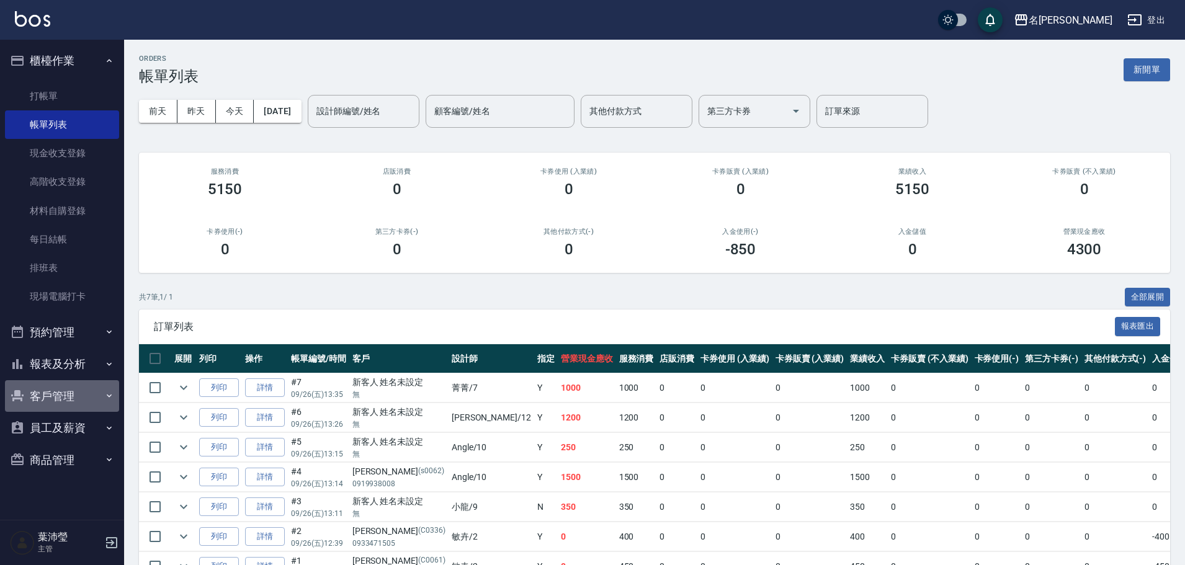
click at [51, 406] on button "客戶管理" at bounding box center [62, 396] width 114 height 32
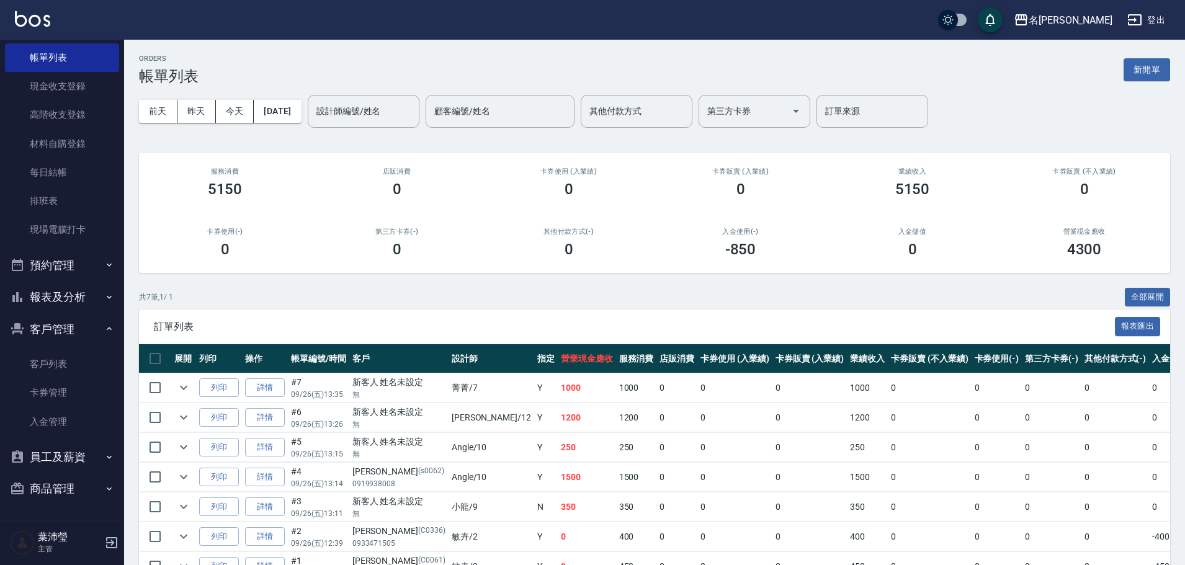
click at [53, 303] on button "報表及分析" at bounding box center [62, 297] width 114 height 32
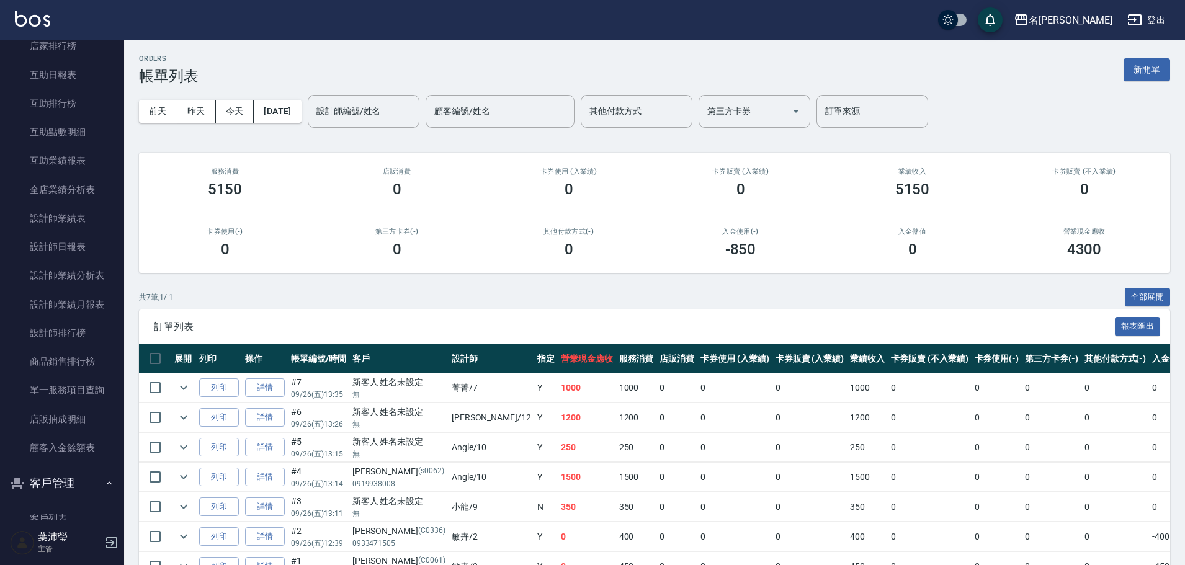
scroll to position [462, 0]
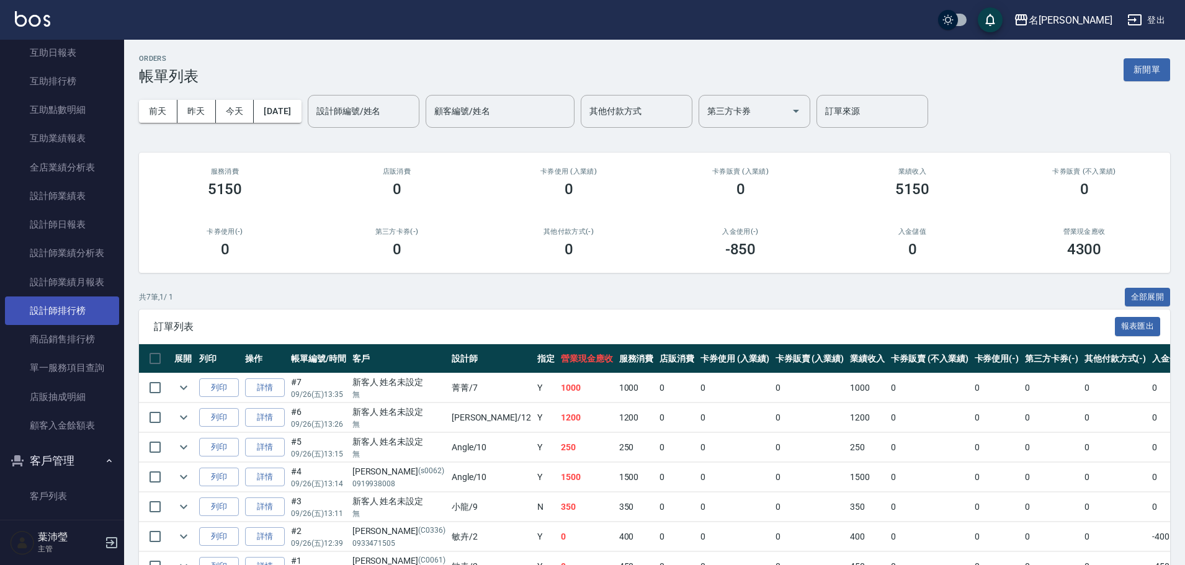
click at [74, 317] on link "設計師排行榜" at bounding box center [62, 311] width 114 height 29
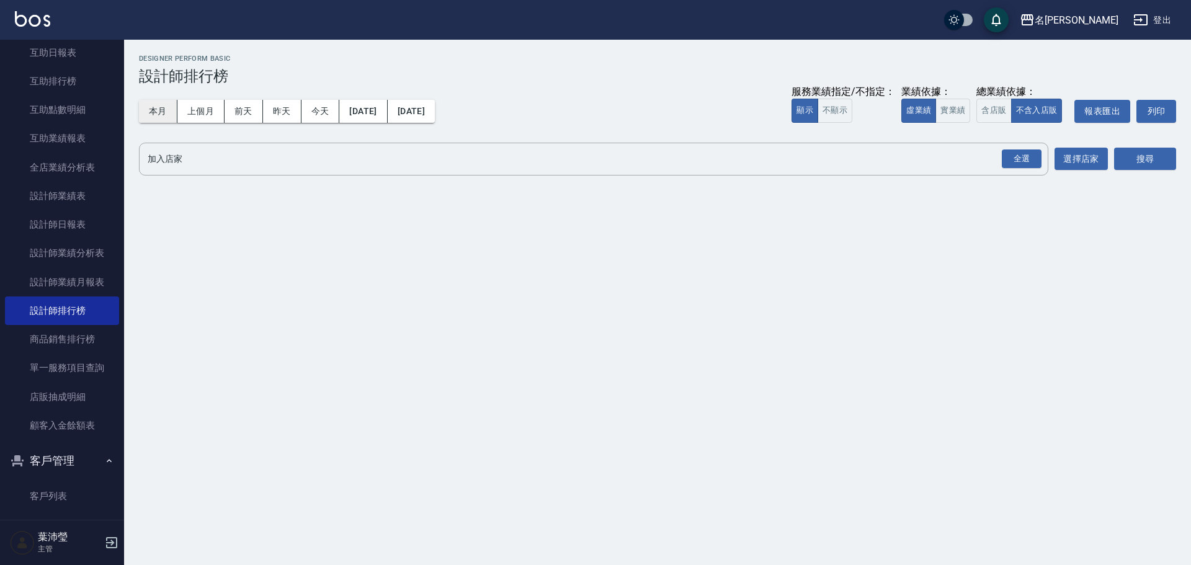
click at [161, 109] on button "本月" at bounding box center [158, 111] width 38 height 23
click at [1013, 161] on div "全選" at bounding box center [1022, 159] width 40 height 19
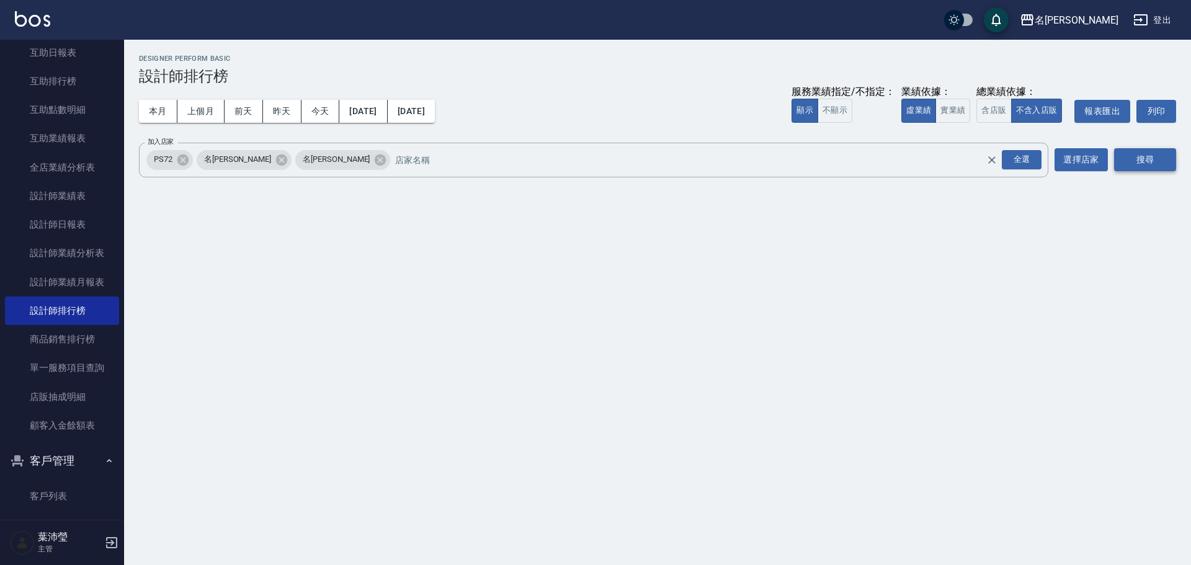
click at [1151, 164] on button "搜尋" at bounding box center [1145, 159] width 62 height 23
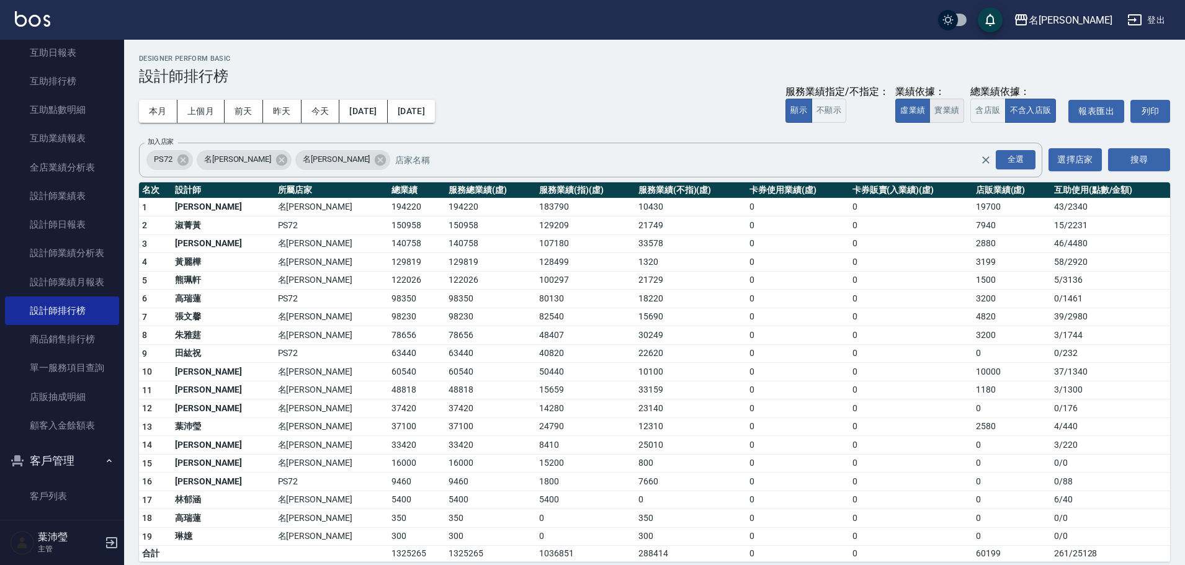
click at [941, 111] on button "實業績" at bounding box center [947, 111] width 35 height 24
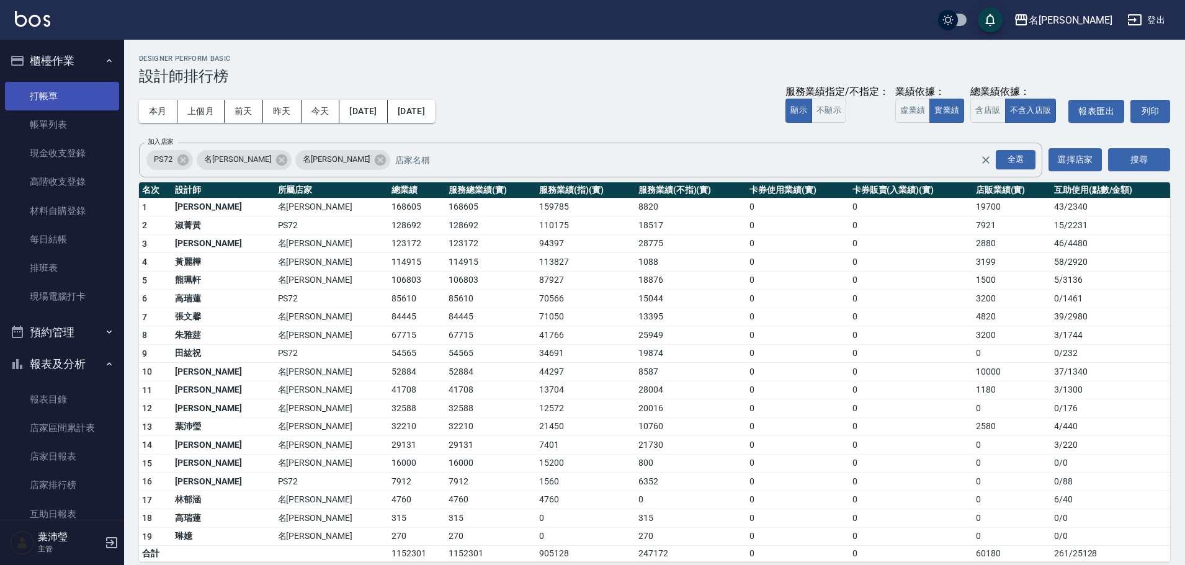
click at [41, 99] on link "打帳單" at bounding box center [62, 96] width 114 height 29
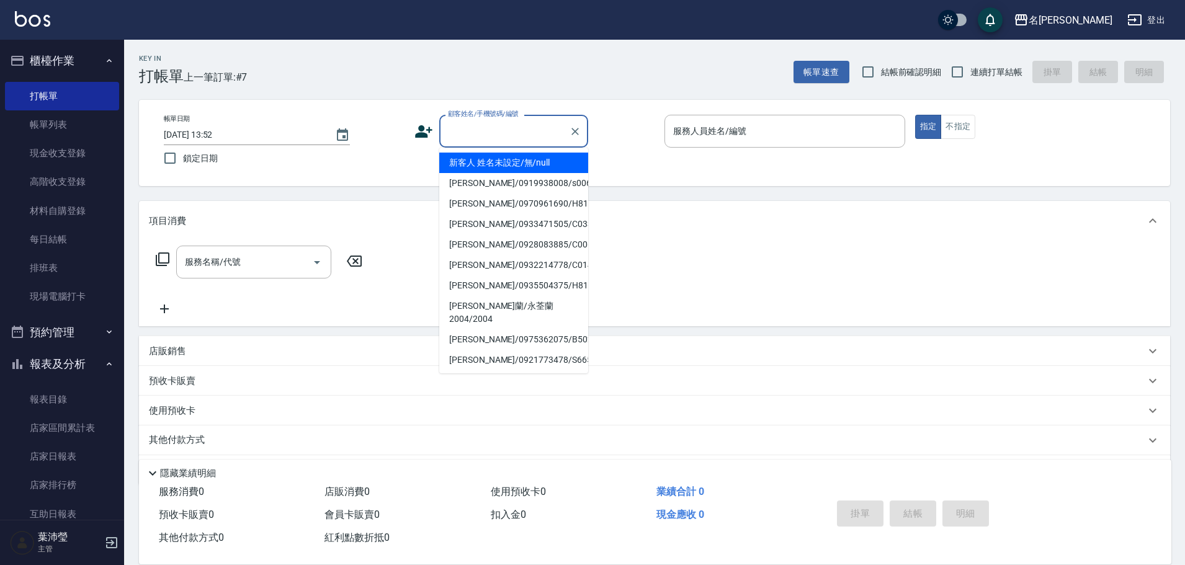
click at [498, 132] on input "顧客姓名/手機號碼/編號" at bounding box center [504, 131] width 119 height 22
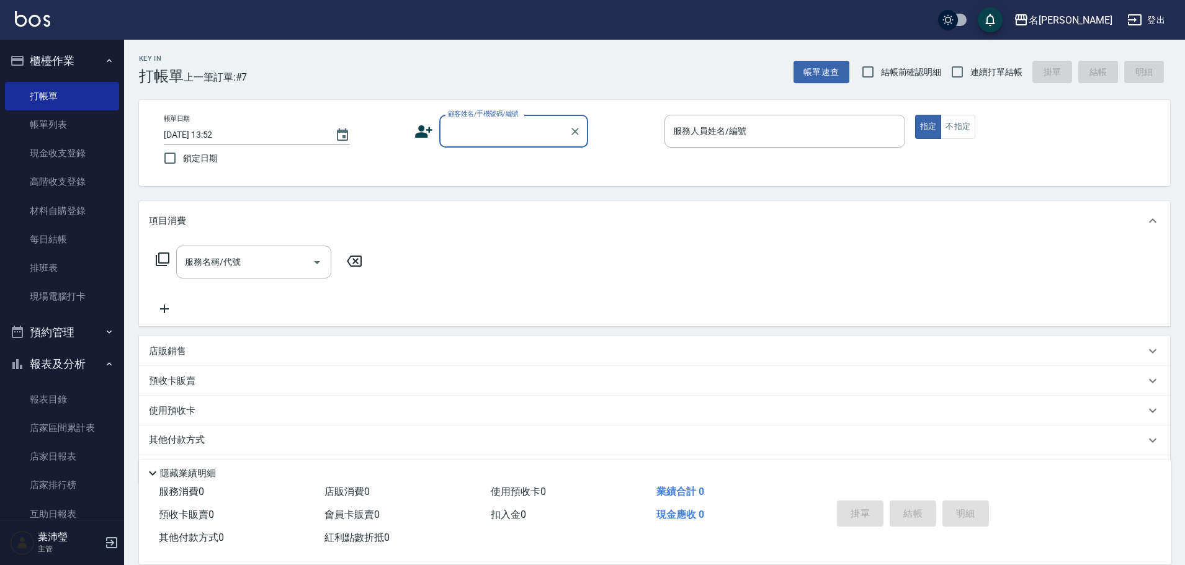
click at [498, 132] on input "顧客姓名/手機號碼/編號" at bounding box center [504, 131] width 119 height 22
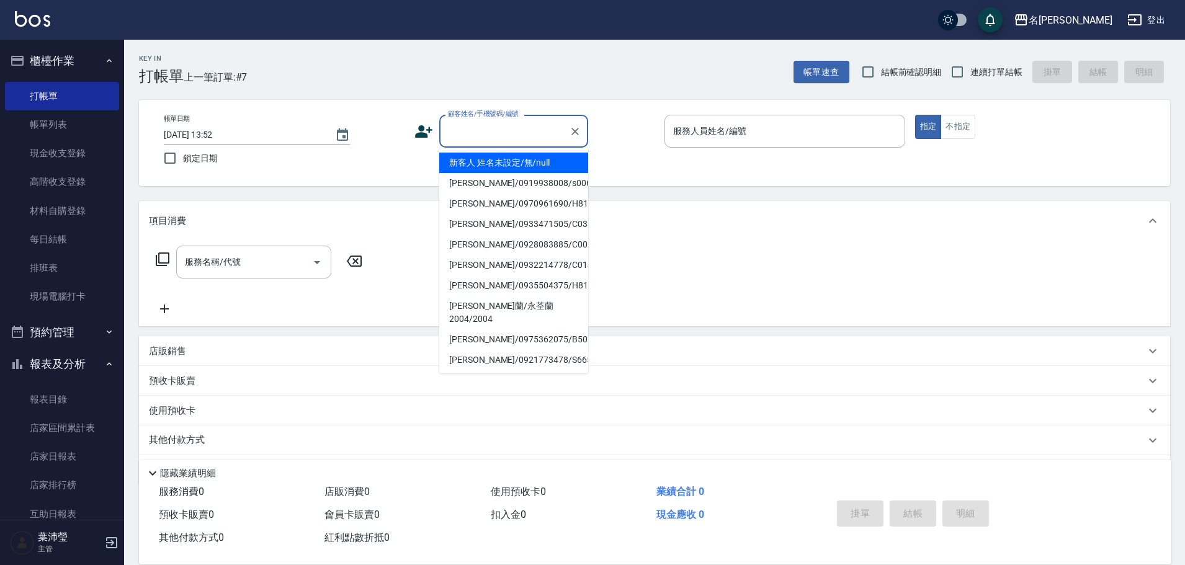
click at [498, 132] on input "顧客姓名/手機號碼/編號" at bounding box center [504, 131] width 119 height 22
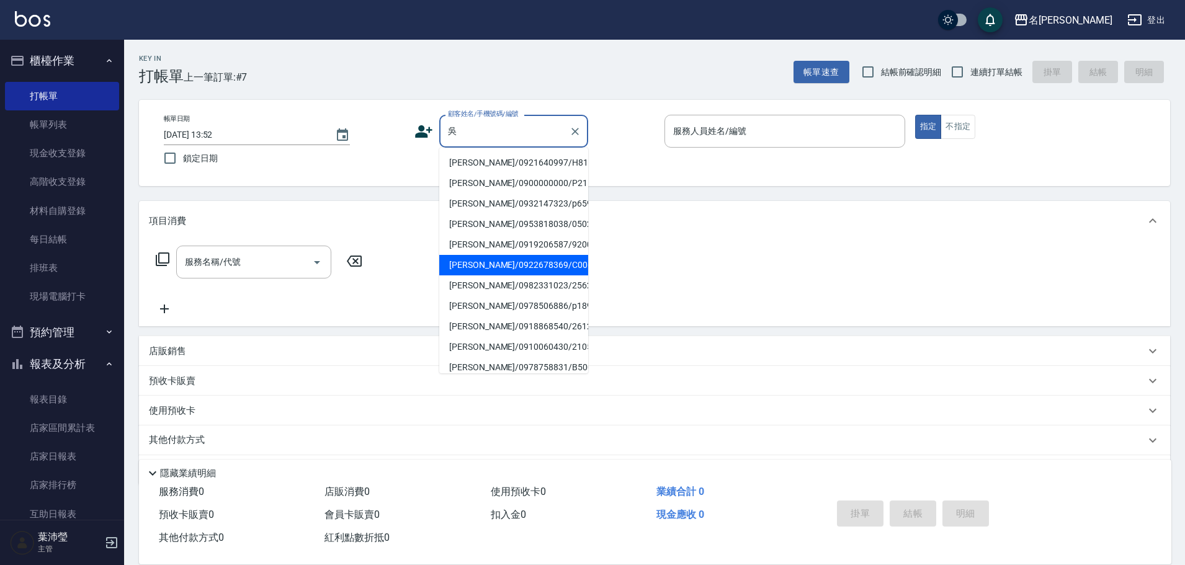
click at [532, 266] on li "[PERSON_NAME]/0922678369/C0068" at bounding box center [513, 265] width 149 height 20
type input "[PERSON_NAME]/0922678369/C0068"
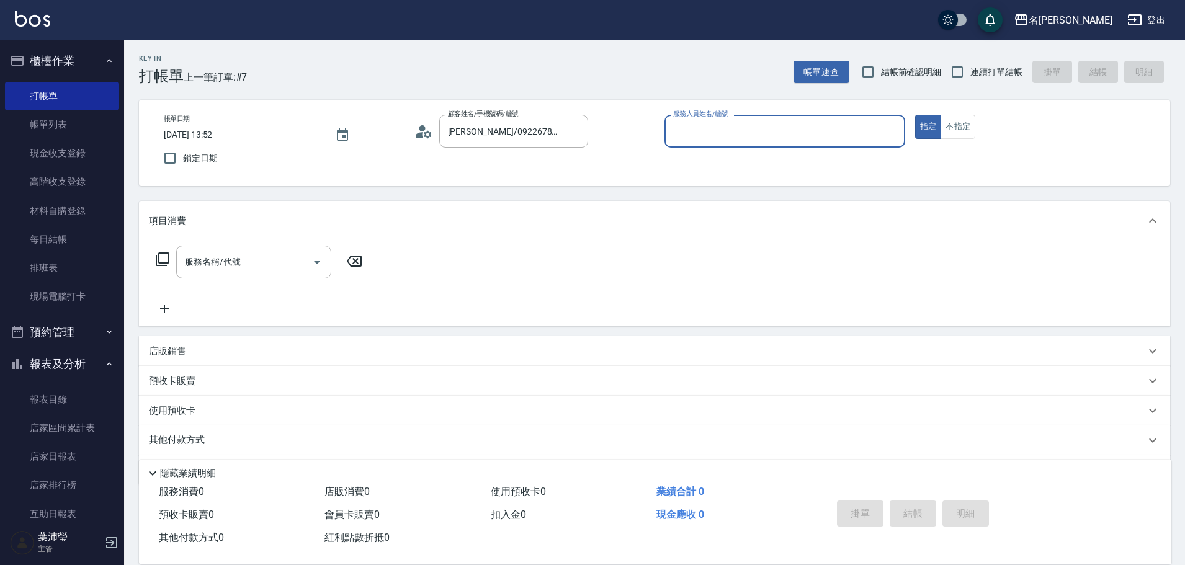
type input "敏卉-2"
click at [164, 257] on icon at bounding box center [162, 259] width 15 height 15
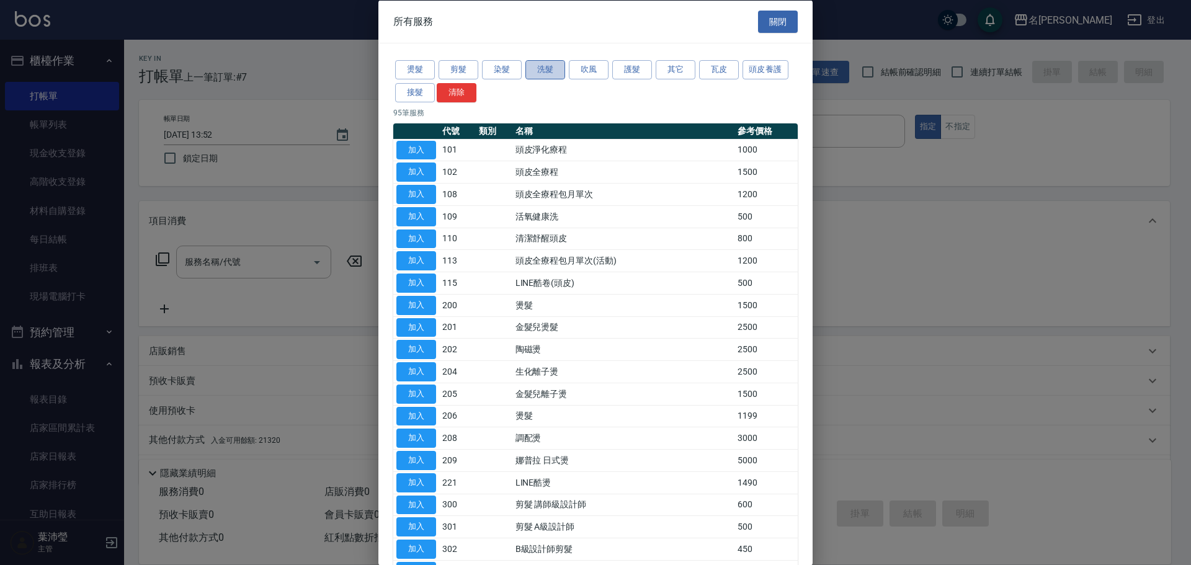
click at [547, 63] on button "洗髮" at bounding box center [546, 69] width 40 height 19
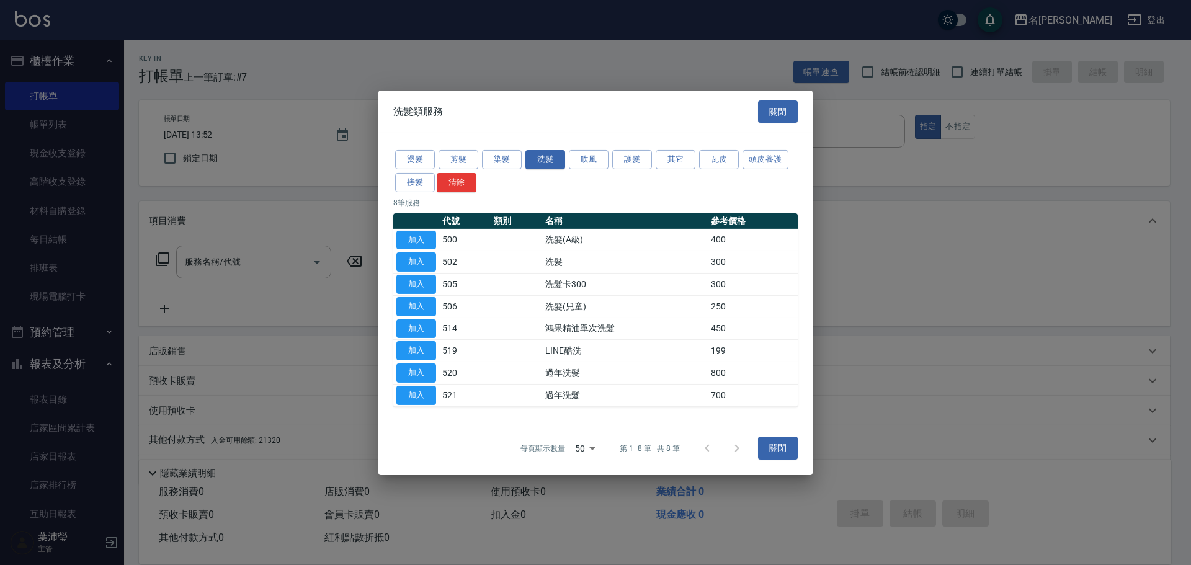
click at [418, 245] on button "加入" at bounding box center [417, 239] width 40 height 19
type input "洗髮(A級)(500)"
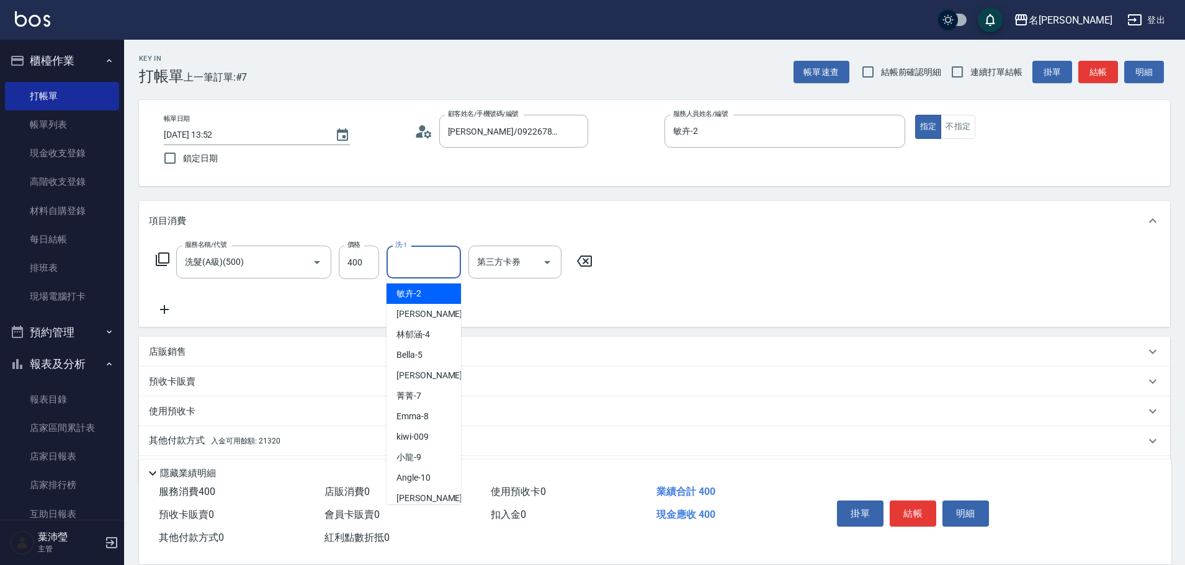
click at [395, 268] on input "洗-1" at bounding box center [423, 262] width 63 height 22
click at [444, 290] on div "語爭 -20" at bounding box center [424, 294] width 74 height 20
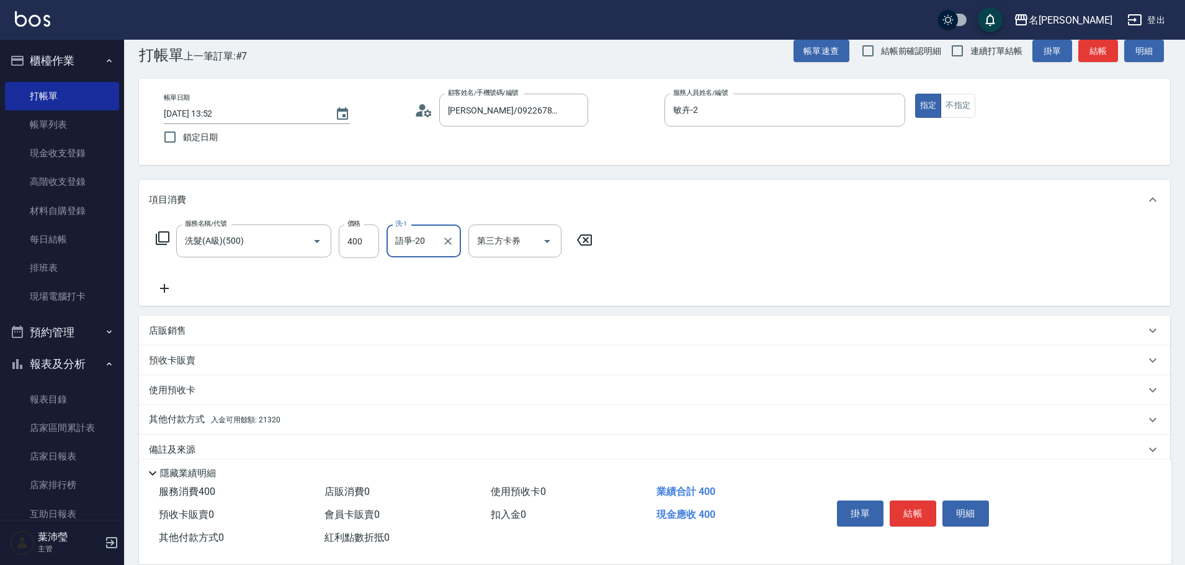
scroll to position [40, 0]
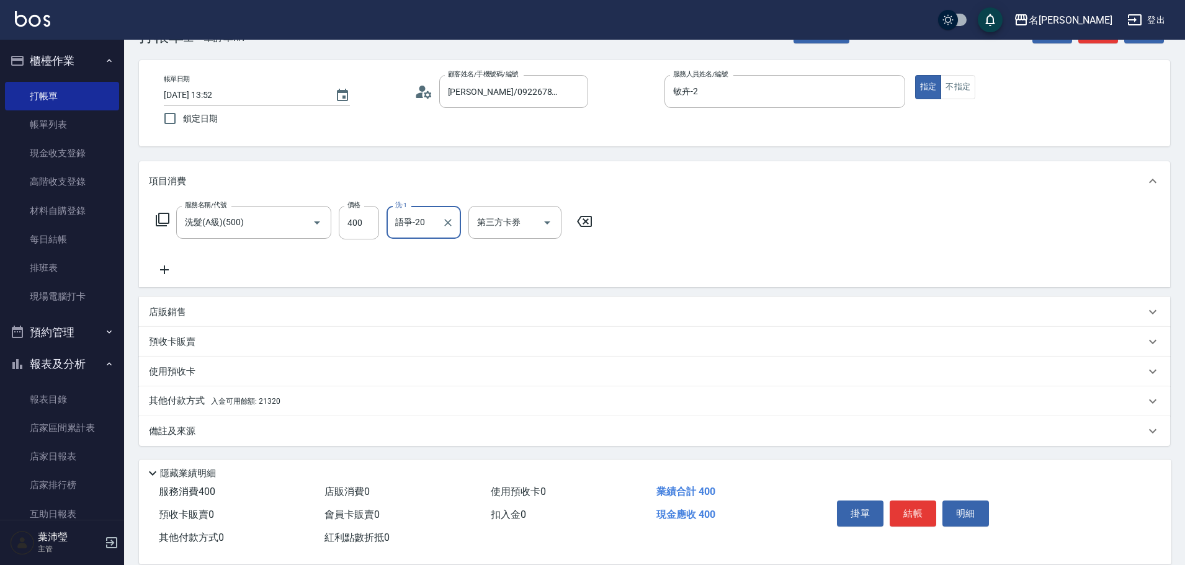
type input "語爭-20"
click at [171, 395] on p "其他付款方式 入金可用餘額: 21320" at bounding box center [215, 402] width 132 height 14
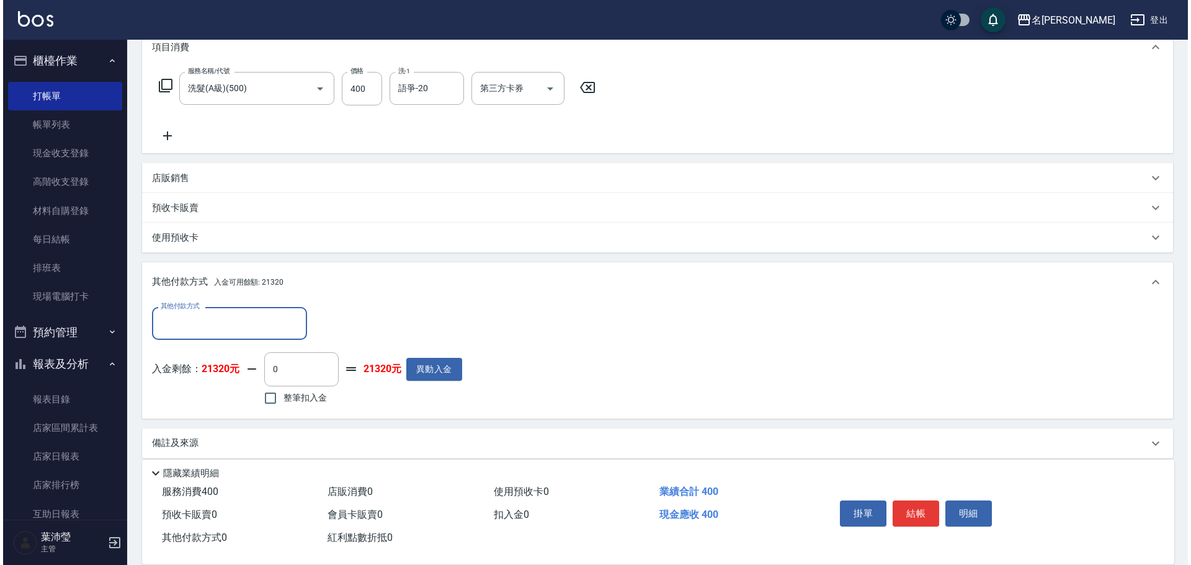
scroll to position [186, 0]
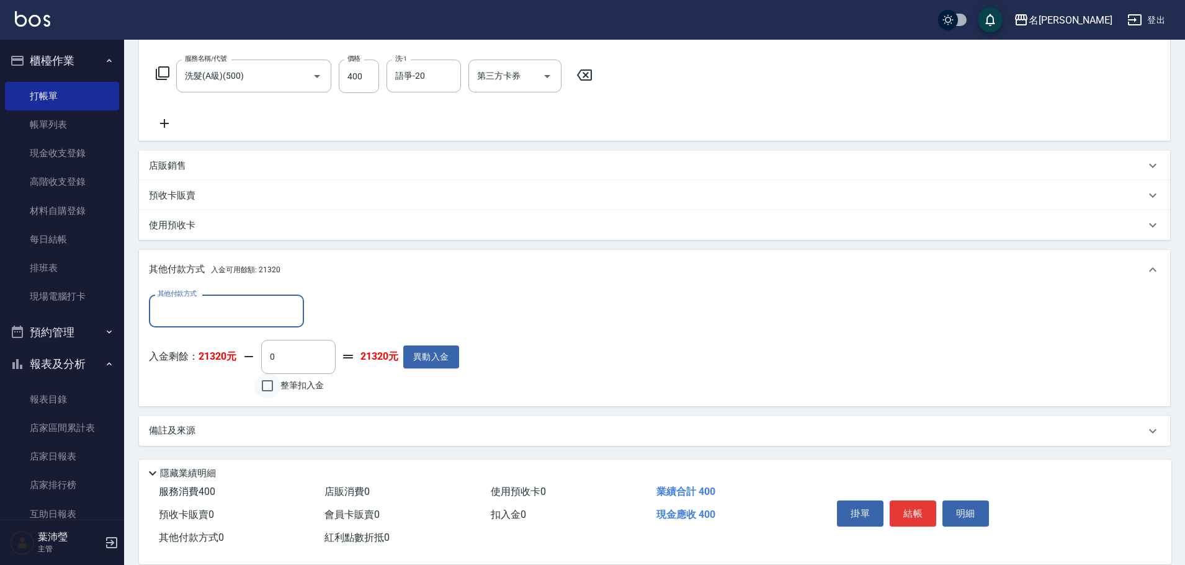
click at [266, 384] on input "整筆扣入金" at bounding box center [267, 386] width 26 height 26
checkbox input "true"
type input "400"
click at [974, 507] on button "明細" at bounding box center [966, 514] width 47 height 26
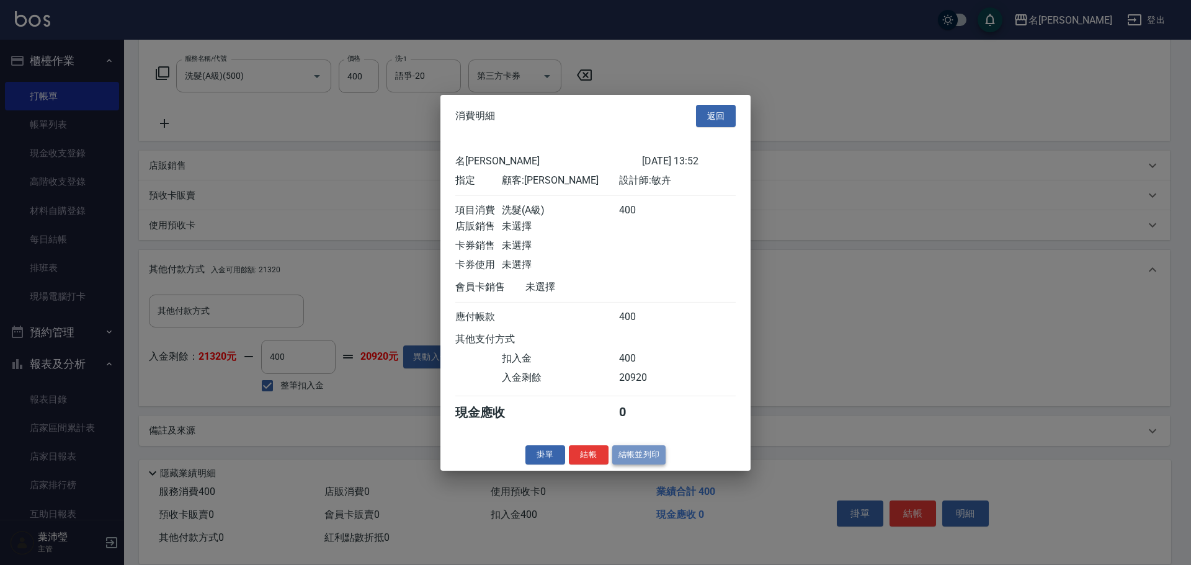
click at [625, 460] on button "結帳並列印" at bounding box center [639, 455] width 54 height 19
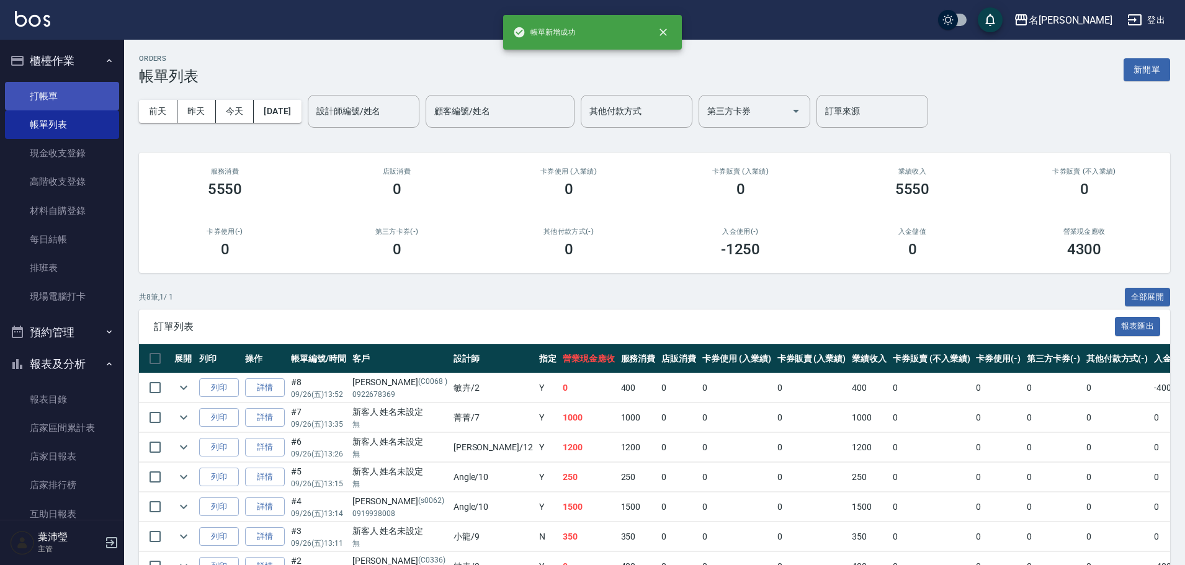
click at [64, 95] on link "打帳單" at bounding box center [62, 96] width 114 height 29
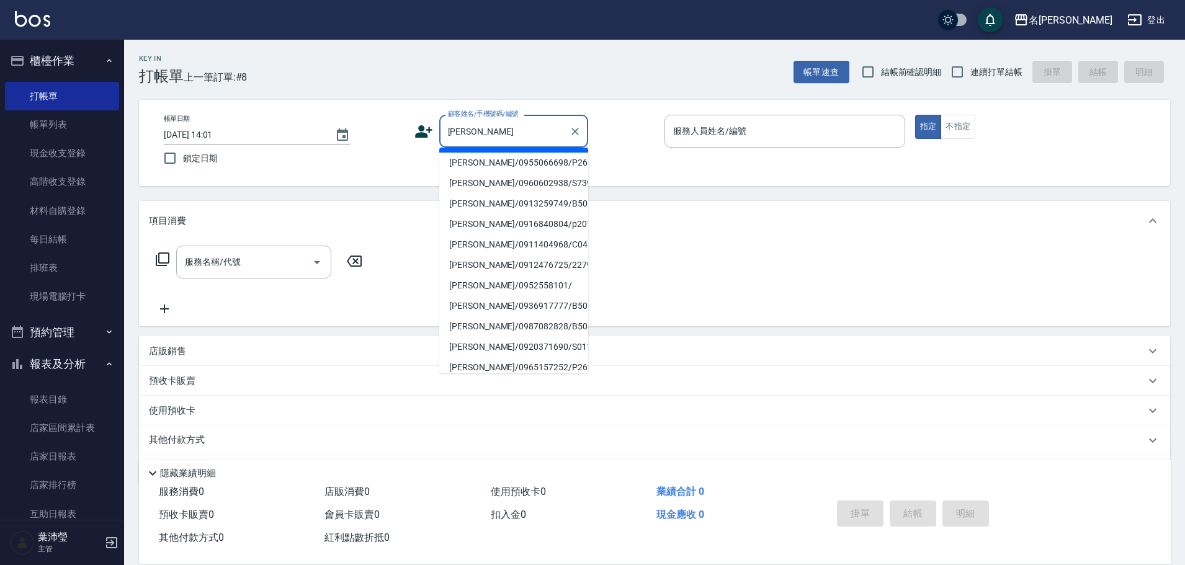
scroll to position [124, 0]
click at [549, 213] on li "[PERSON_NAME]/0913259749/B50197" at bounding box center [513, 202] width 149 height 20
type input "[PERSON_NAME]/0913259749/B50197"
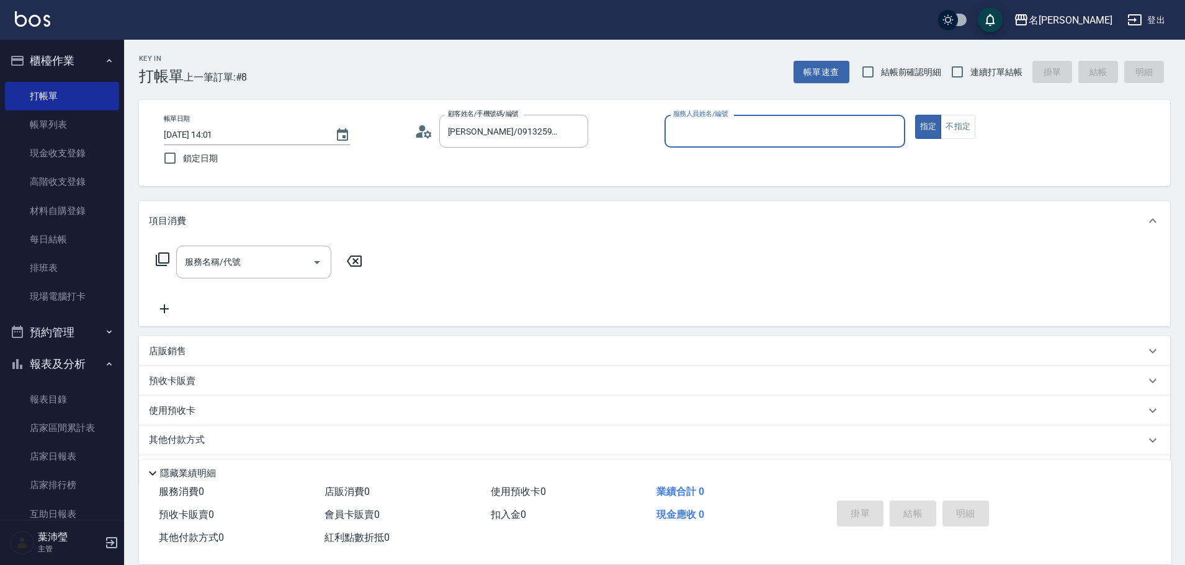
type input "Bella-5"
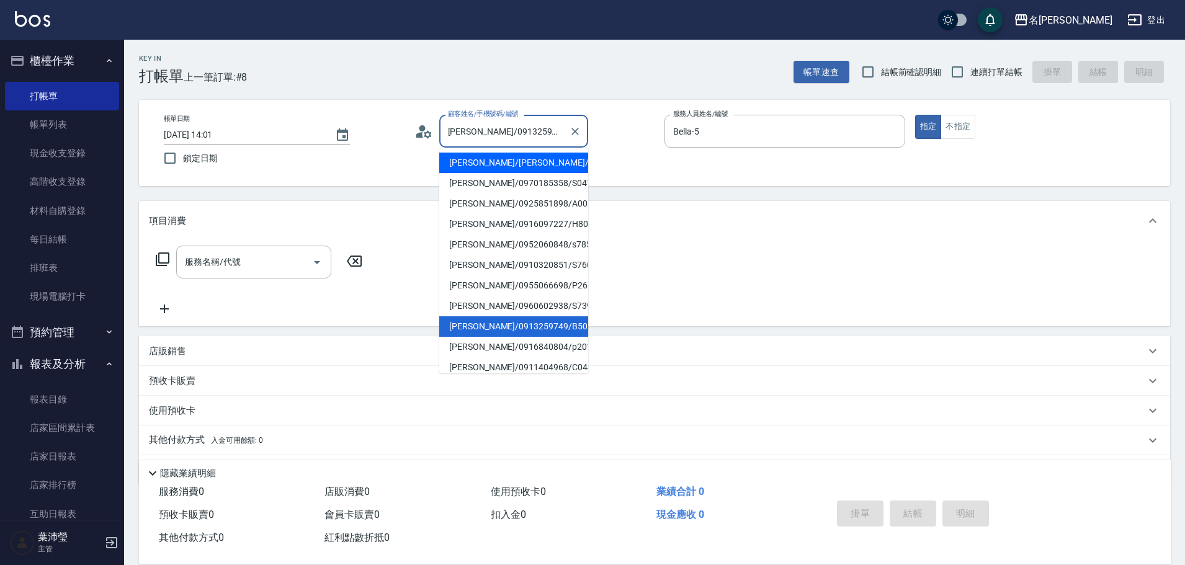
drag, startPoint x: 560, startPoint y: 136, endPoint x: 460, endPoint y: 137, distance: 99.9
click at [460, 137] on input "[PERSON_NAME]/0913259749/B50197" at bounding box center [504, 131] width 119 height 22
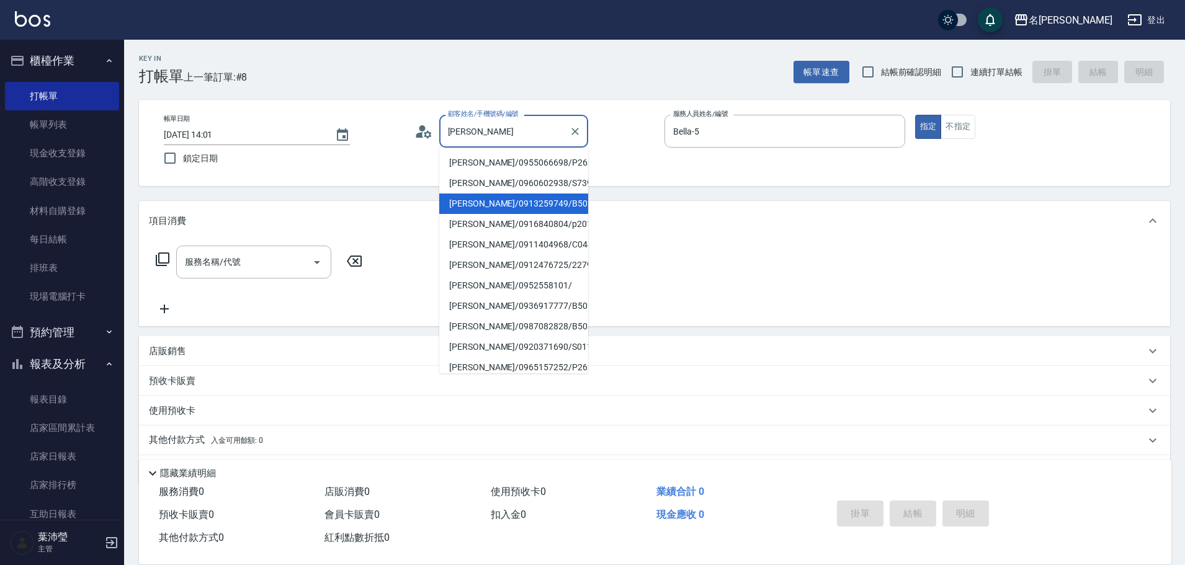
scroll to position [124, 0]
click at [553, 318] on li "[PERSON_NAME]/0987082828/B5038" at bounding box center [513, 325] width 149 height 20
type input "[PERSON_NAME]/0987082828/B5038"
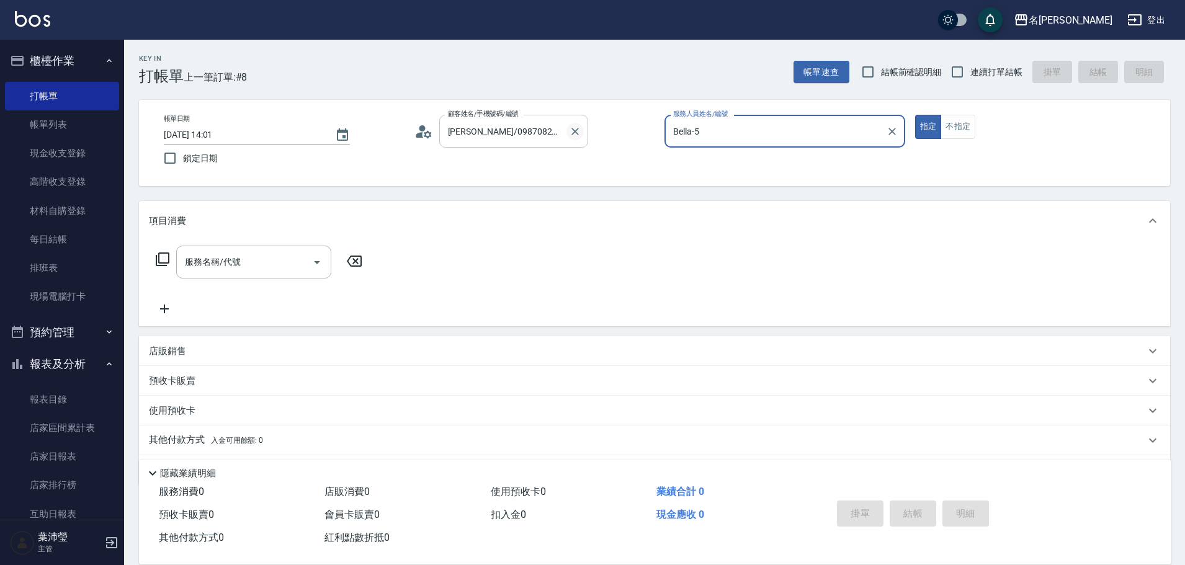
click at [574, 135] on icon "Clear" at bounding box center [575, 131] width 12 height 12
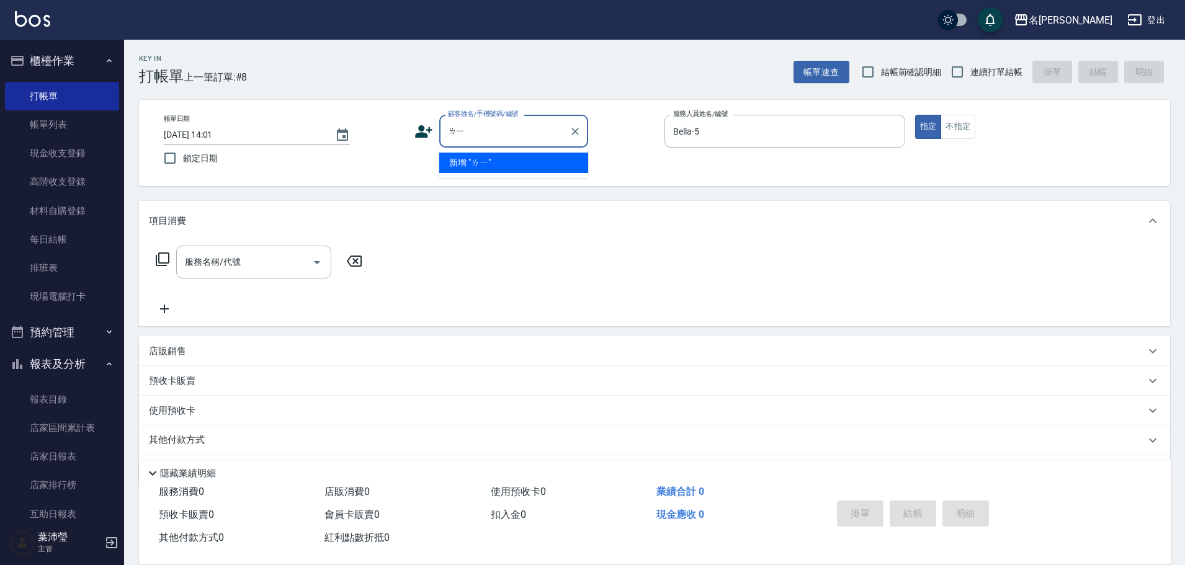
type input "離"
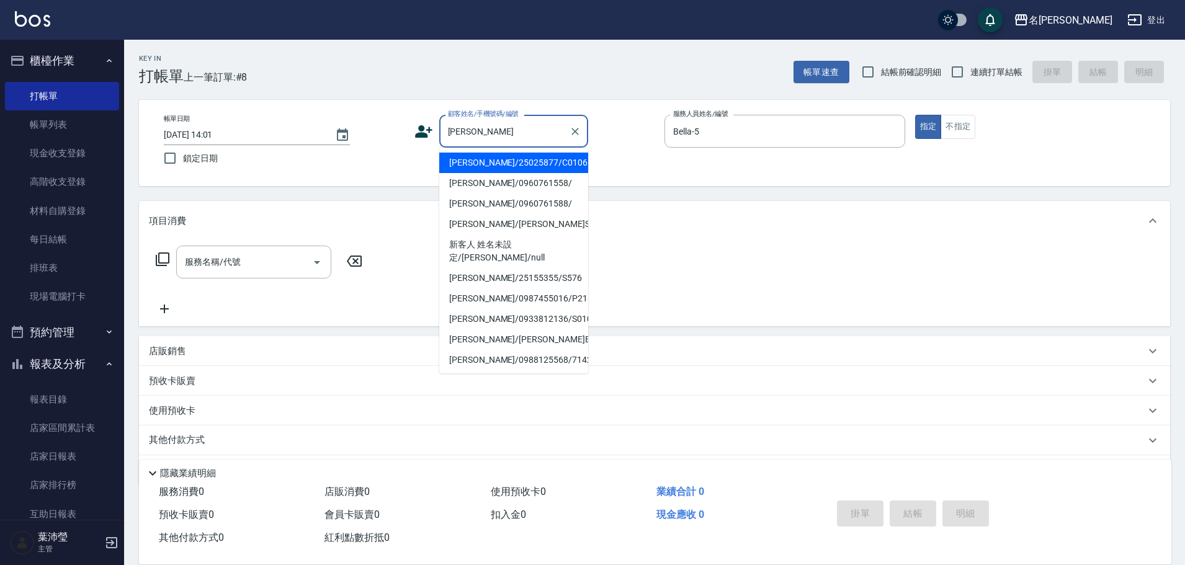
click at [540, 164] on li "[PERSON_NAME]/25025877/C0106" at bounding box center [513, 163] width 149 height 20
type input "[PERSON_NAME]/25025877/C0106"
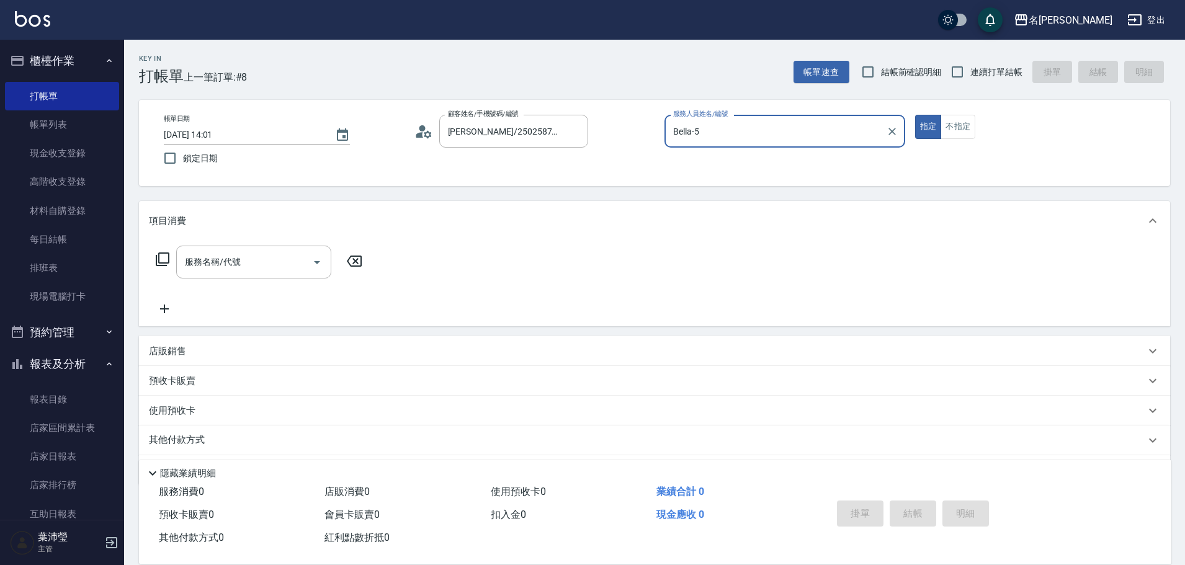
type input "Angle-10"
click at [279, 272] on input "服務名稱/代號" at bounding box center [244, 262] width 125 height 22
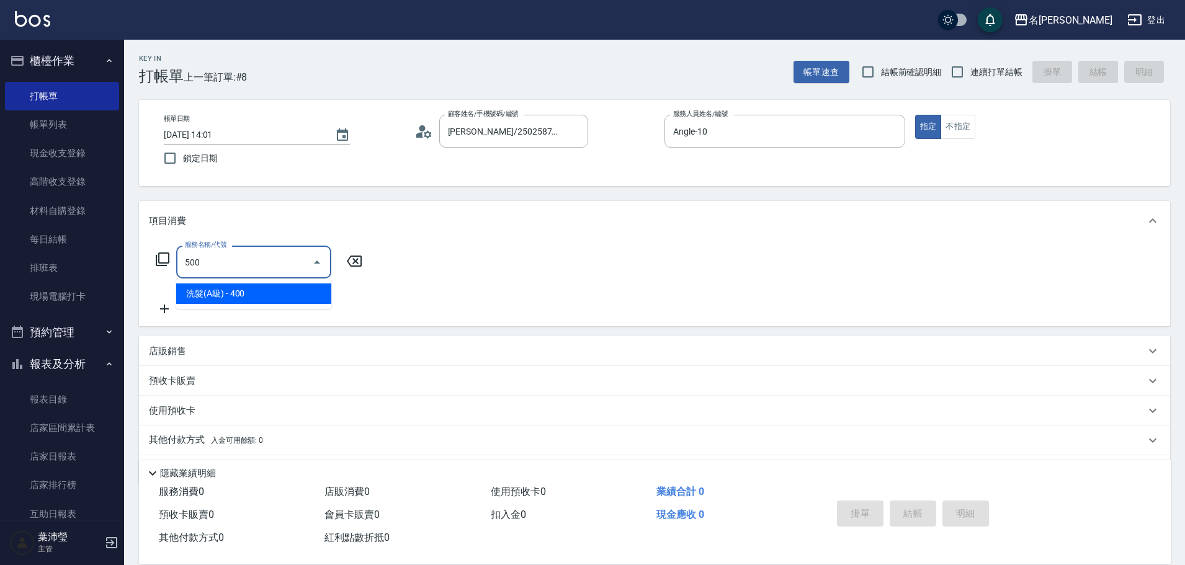
type input "洗髮(A級)(500)"
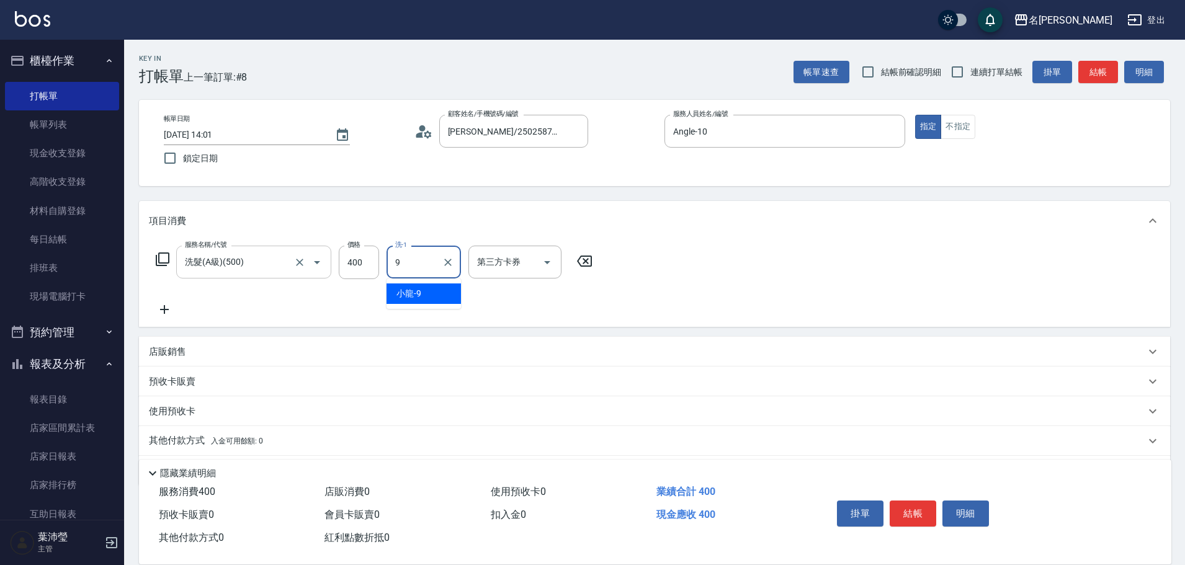
type input "小龍-9"
